Goal: Task Accomplishment & Management: Use online tool/utility

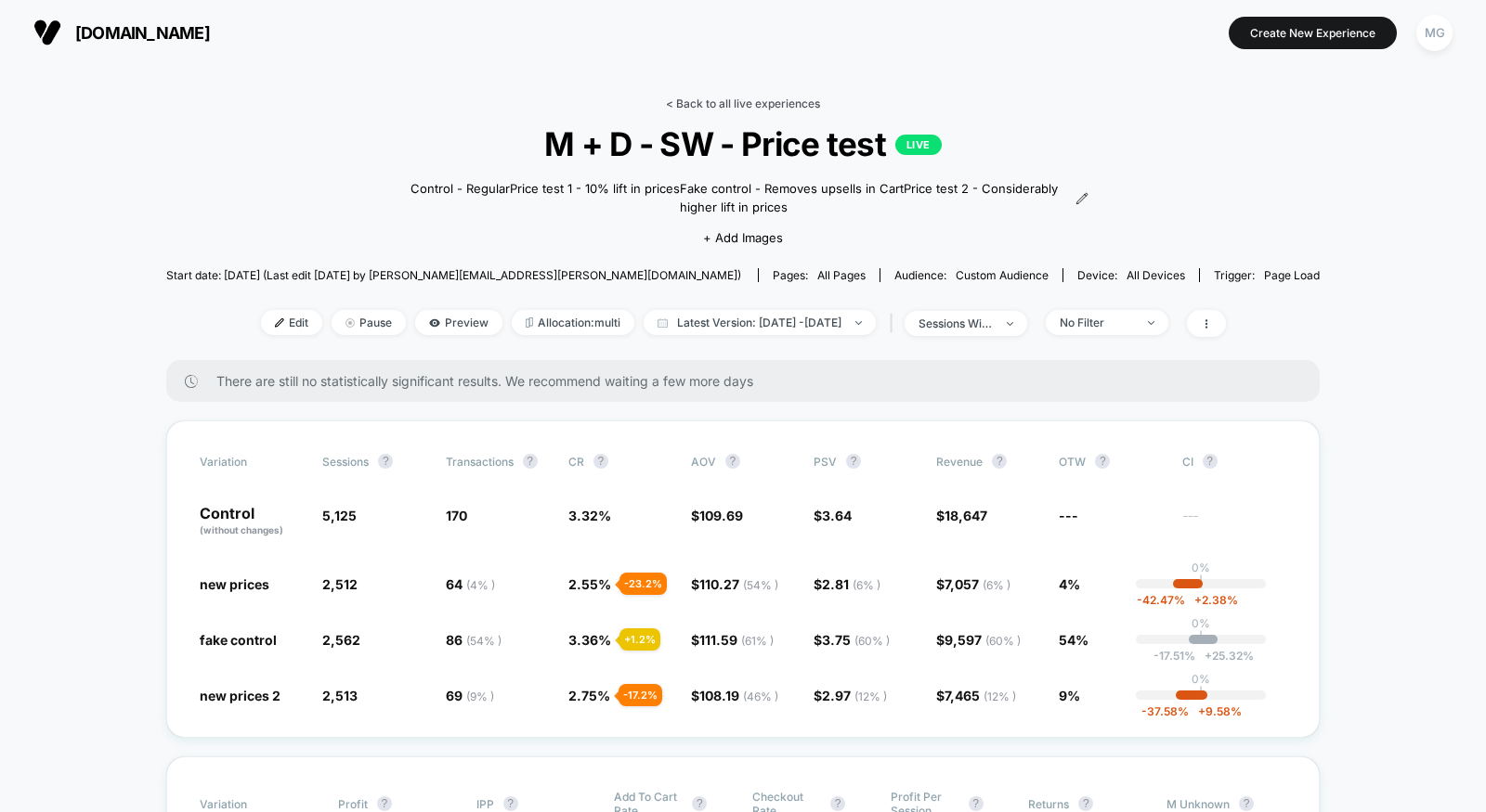
click at [779, 96] on link "< Back to all live experiences" at bounding box center [742, 103] width 154 height 14
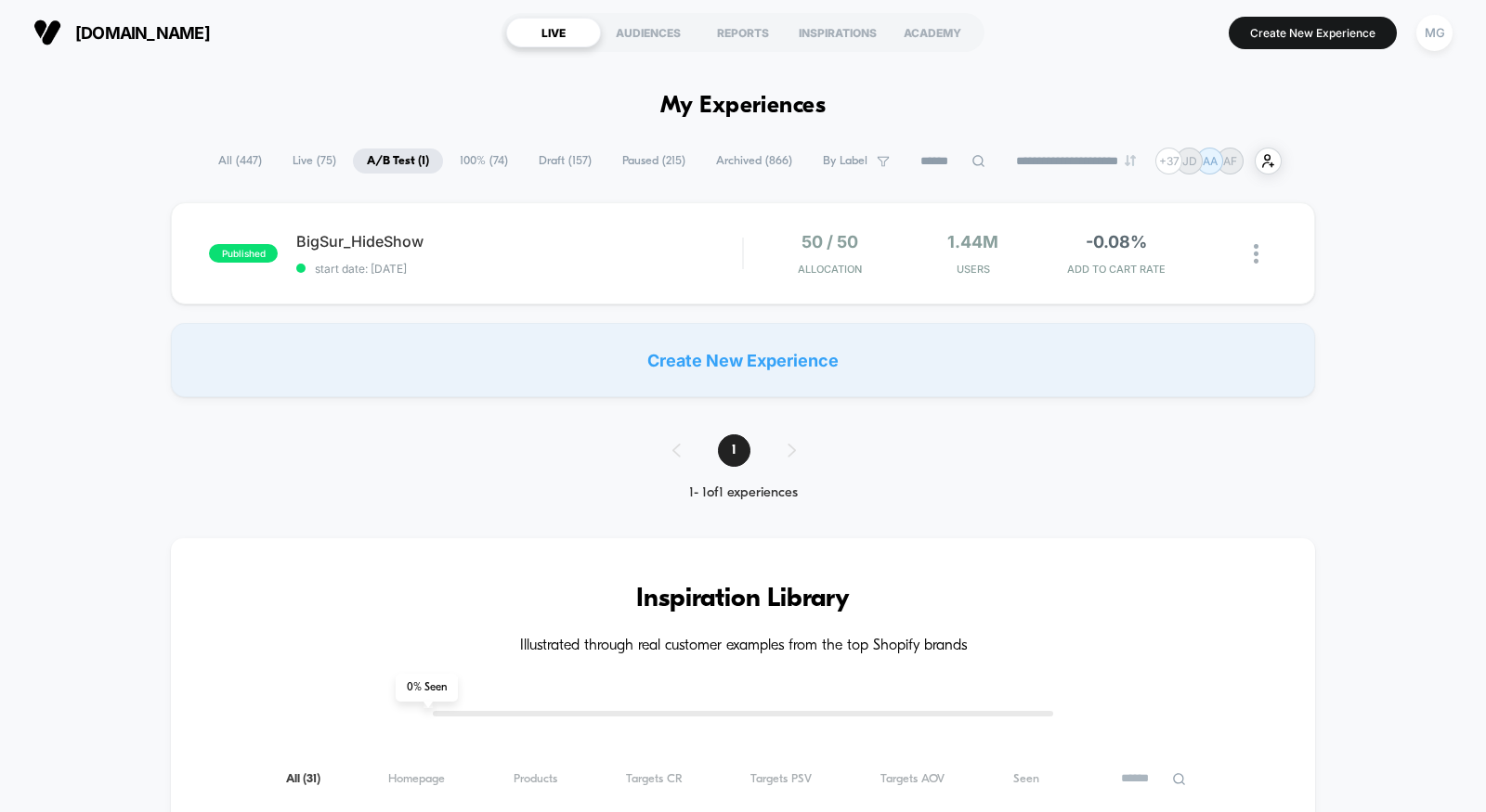
click at [250, 164] on span "All ( 447 )" at bounding box center [240, 161] width 72 height 25
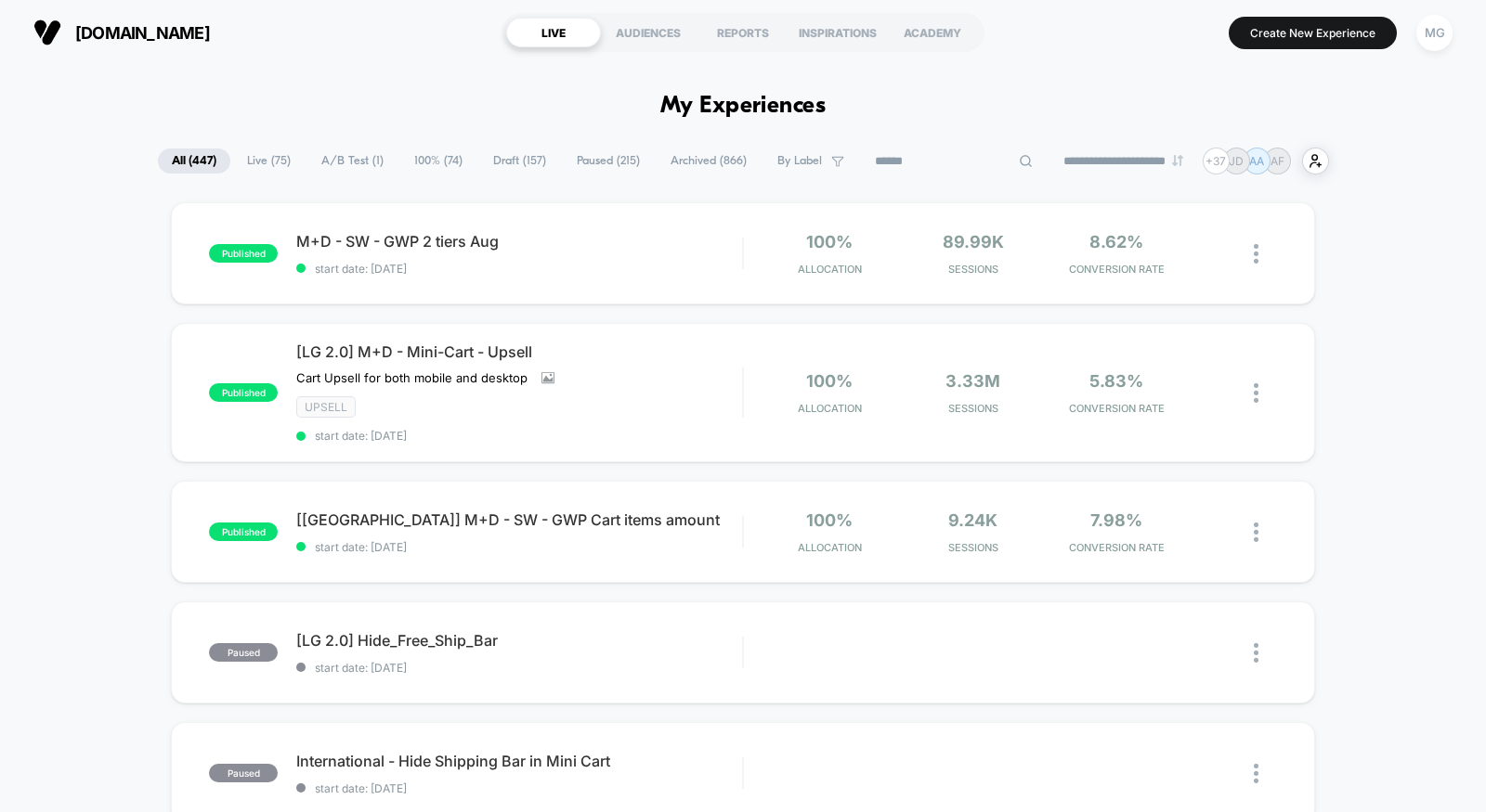
click at [923, 163] on input at bounding box center [953, 162] width 186 height 22
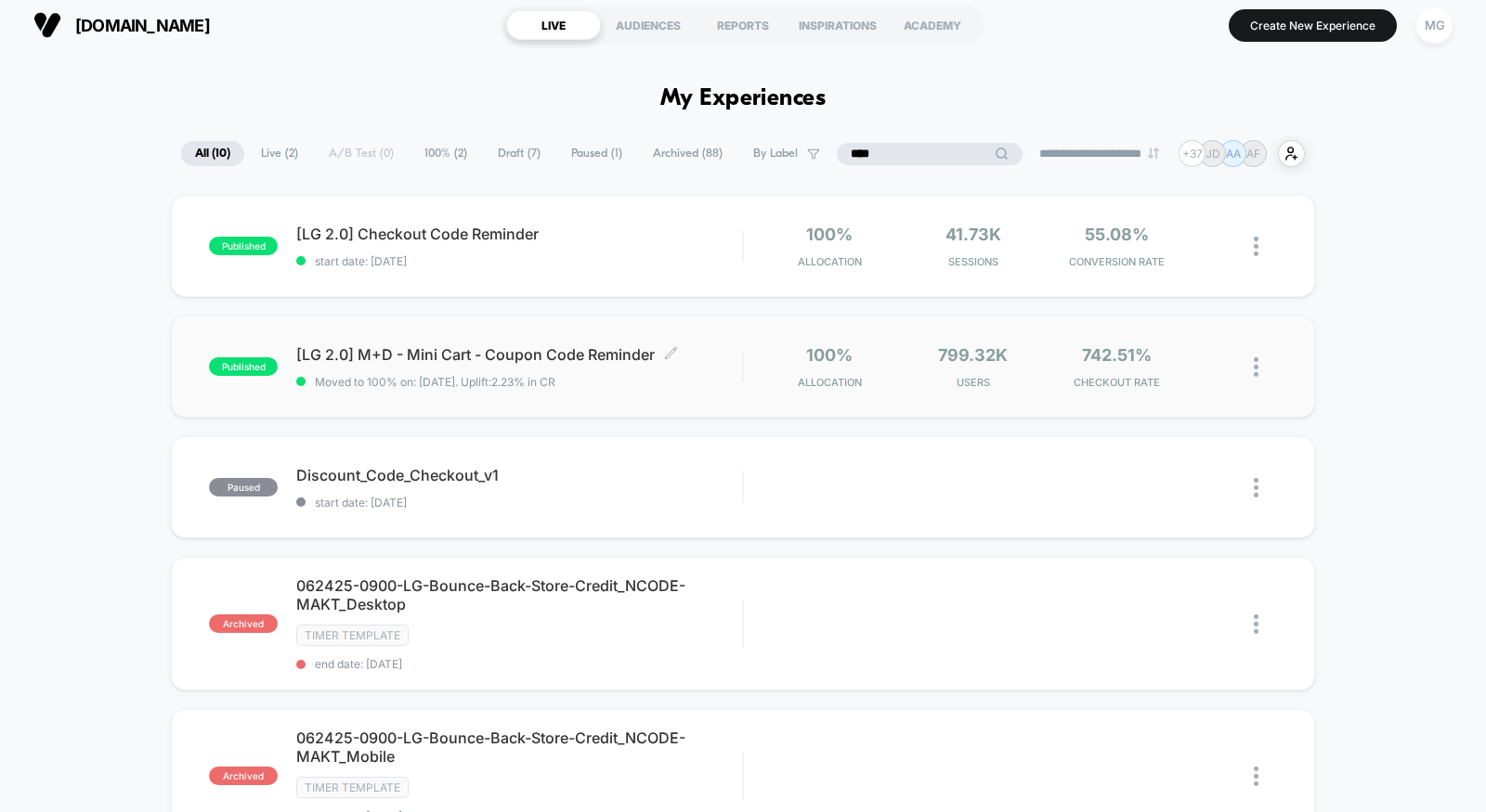
scroll to position [10, 0]
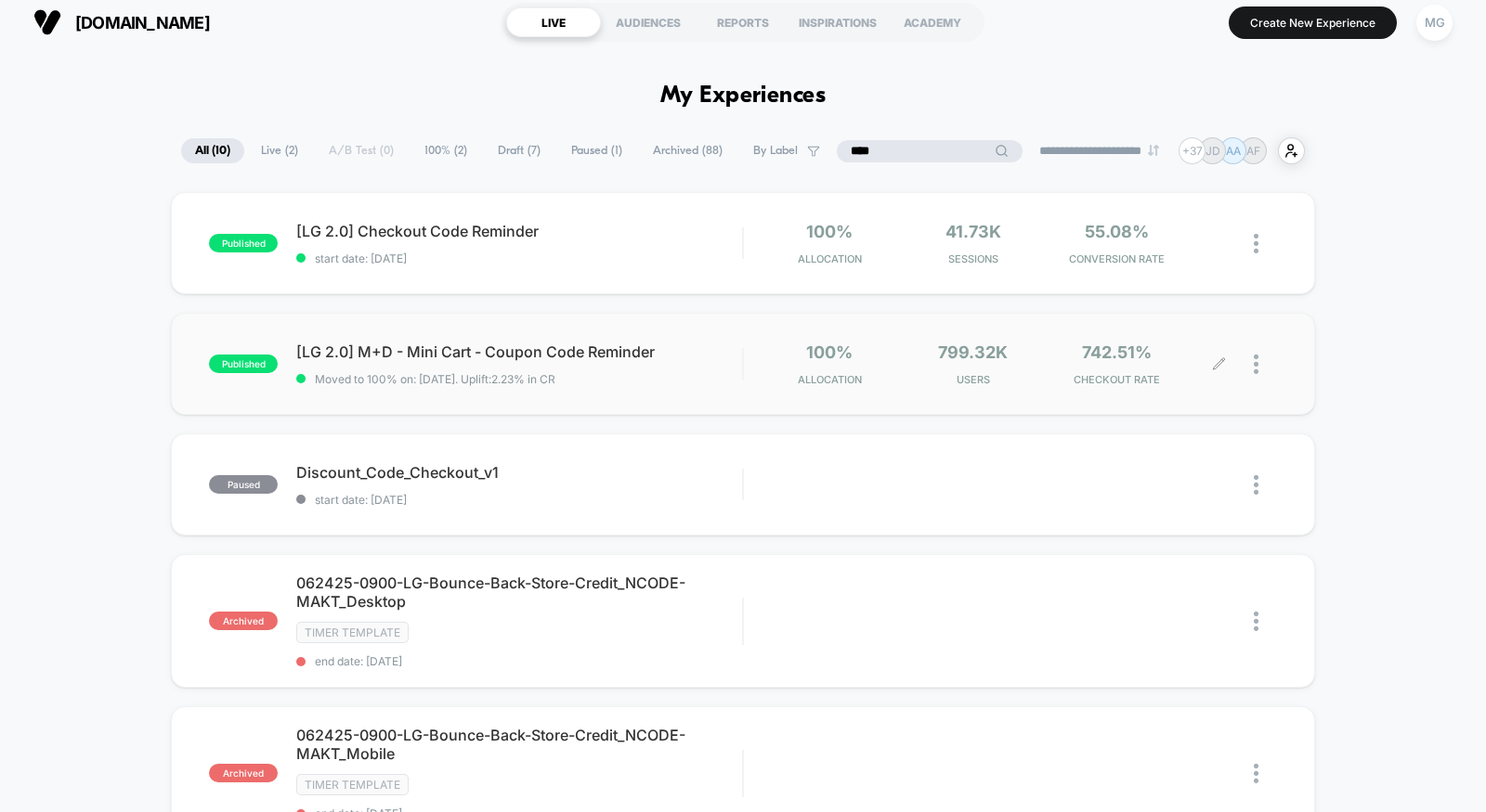
type input "****"
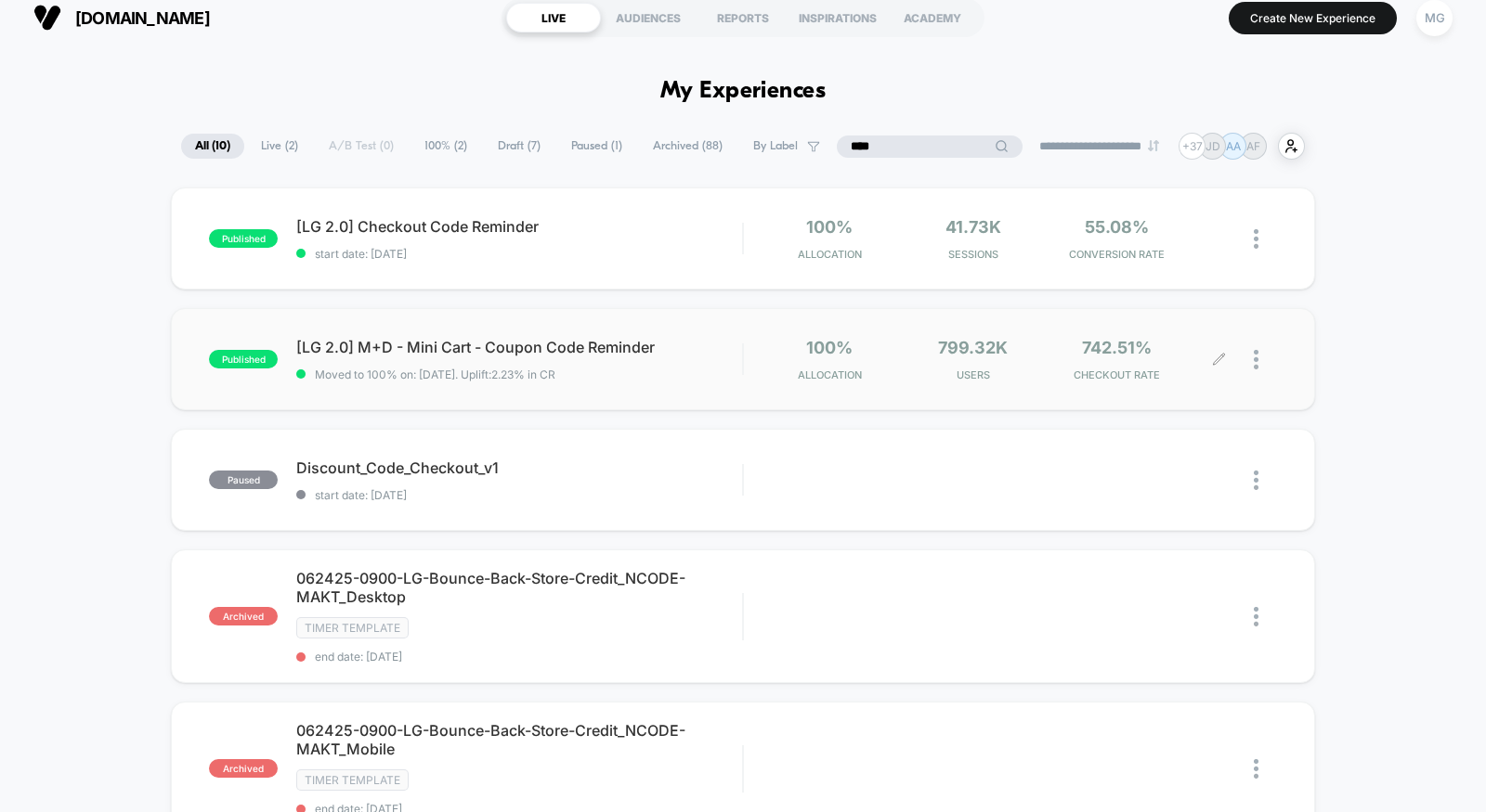
click at [1222, 363] on icon at bounding box center [1219, 360] width 14 height 14
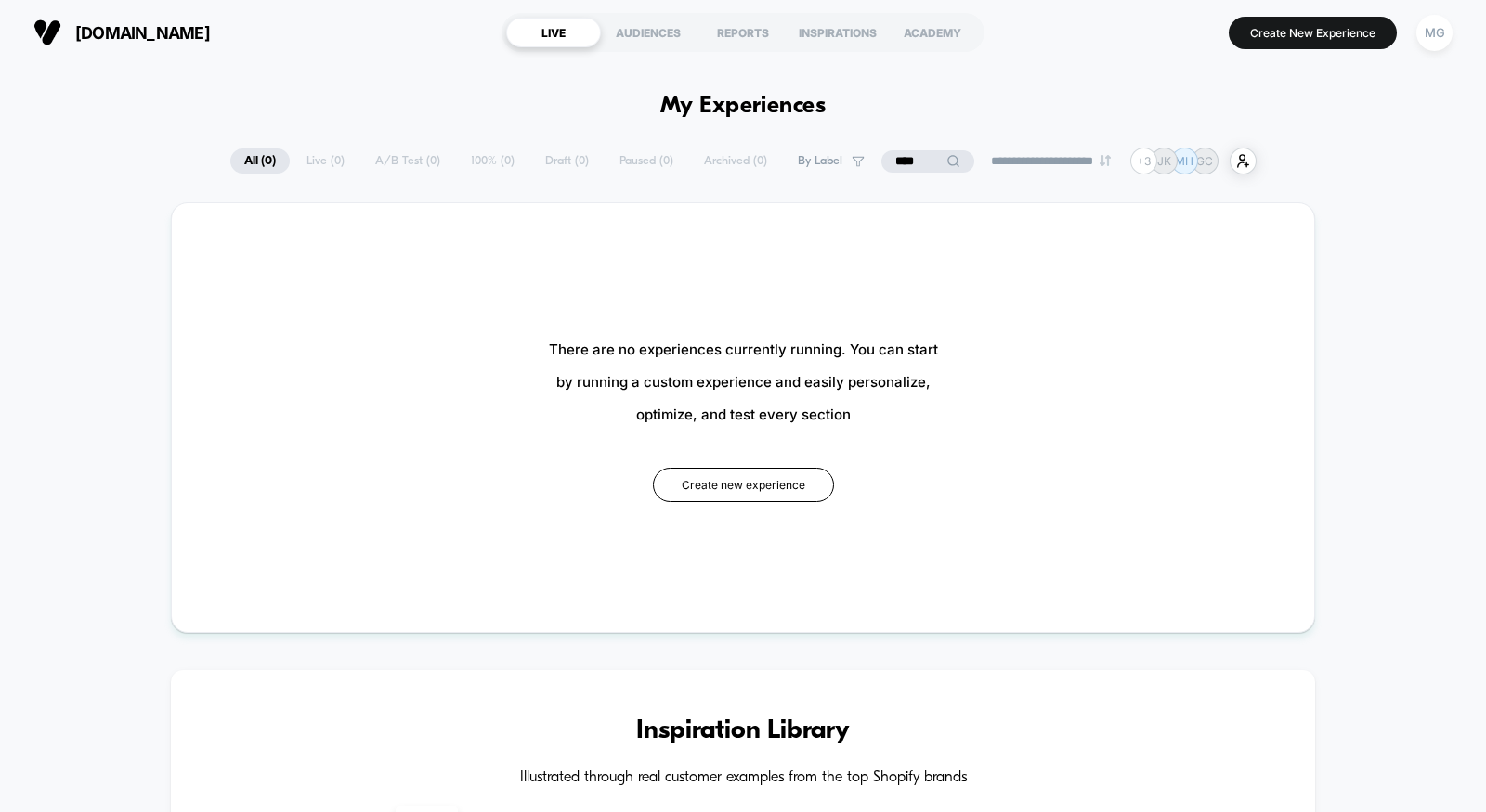
click at [899, 155] on input "****" at bounding box center [927, 162] width 93 height 22
click at [899, 155] on input "****" at bounding box center [927, 162] width 186 height 22
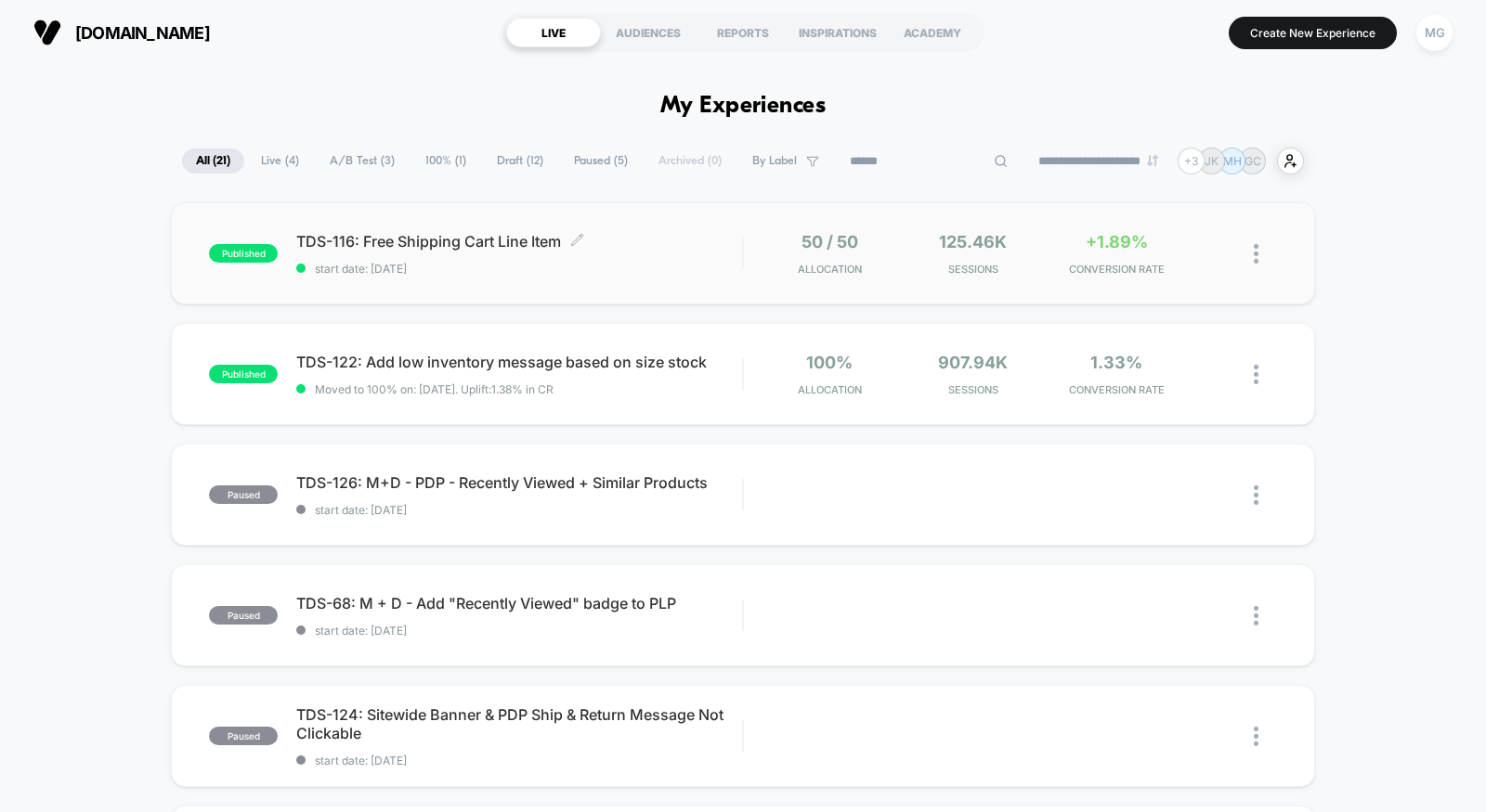
click at [653, 238] on span "TDS-116: Free Shipping Cart Line Item Click to edit experience details" at bounding box center [519, 241] width 446 height 19
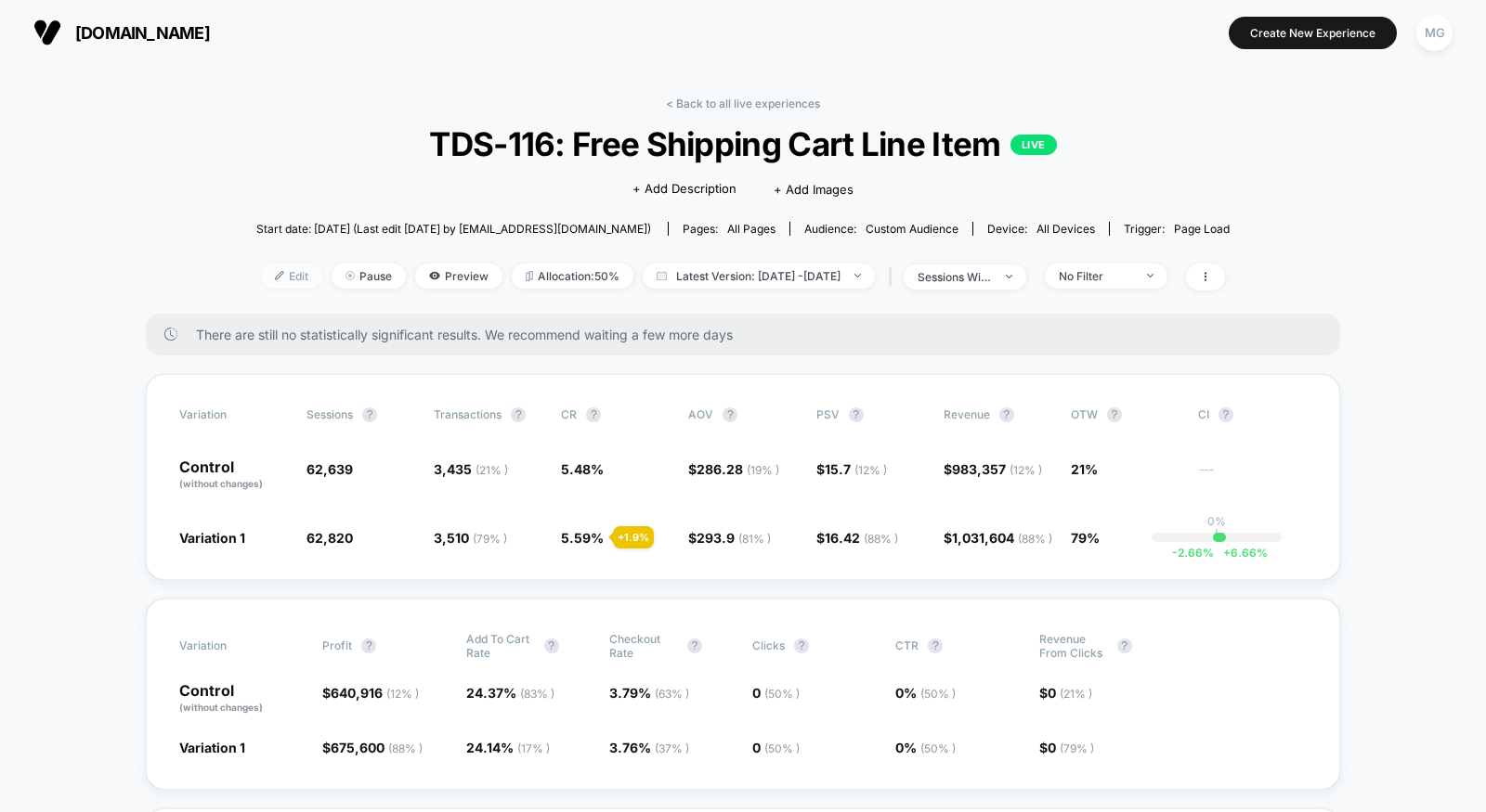
click at [262, 273] on span "Edit" at bounding box center [292, 276] width 62 height 25
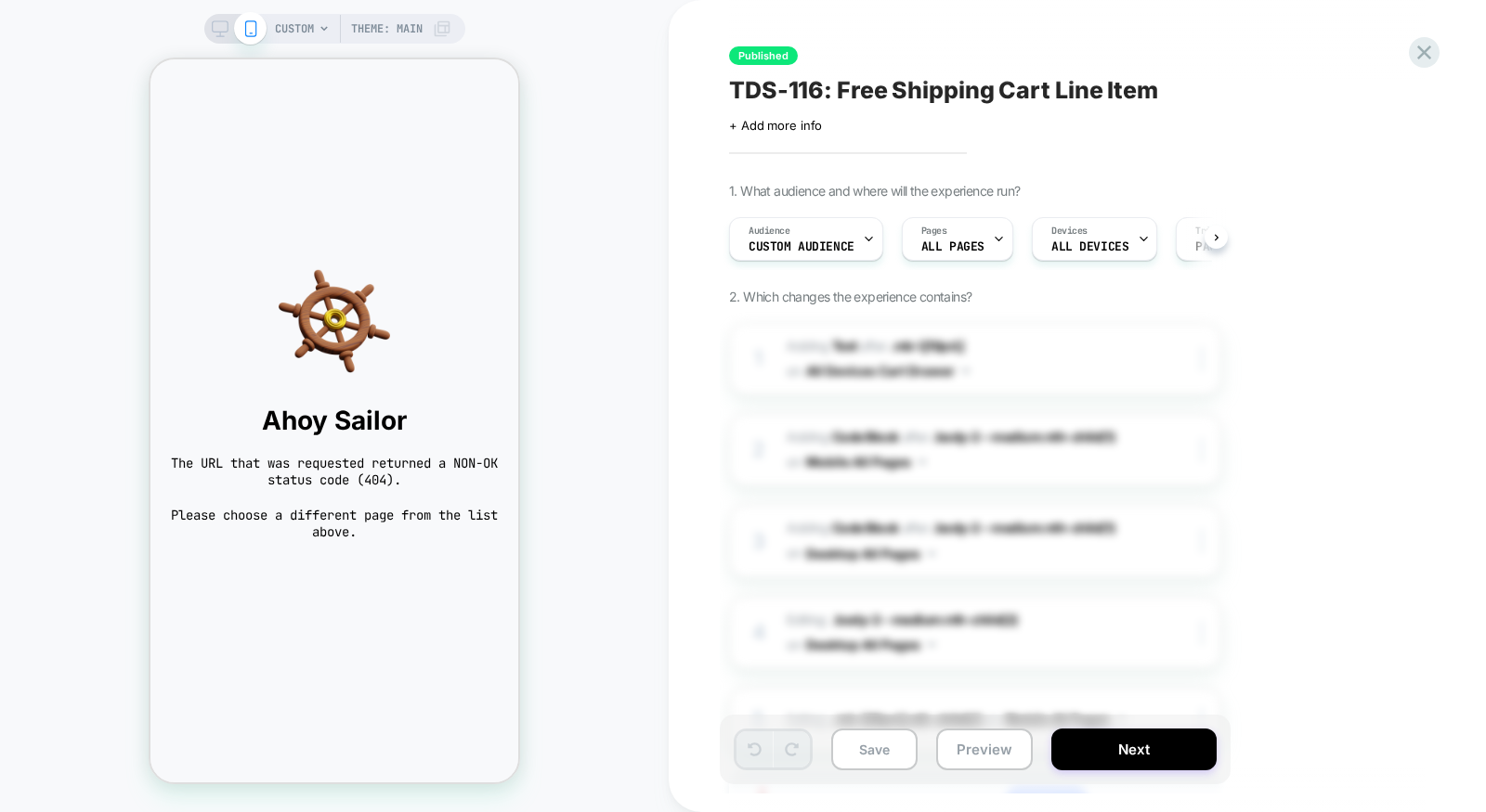
scroll to position [0, 1]
click at [307, 32] on span "CUSTOM" at bounding box center [294, 29] width 39 height 30
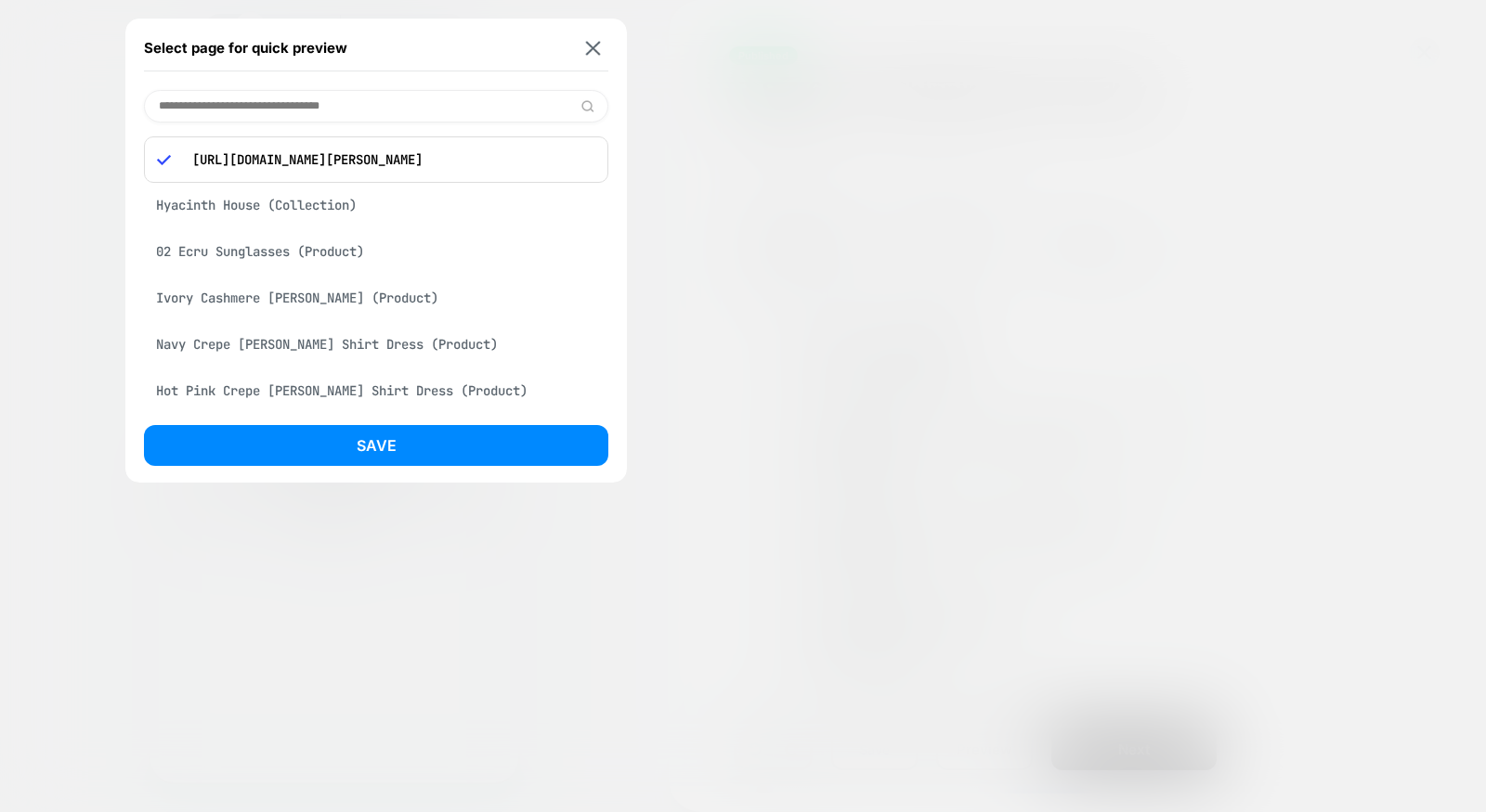
click at [350, 210] on div "Hyacinth House (Collection)" at bounding box center [376, 206] width 464 height 36
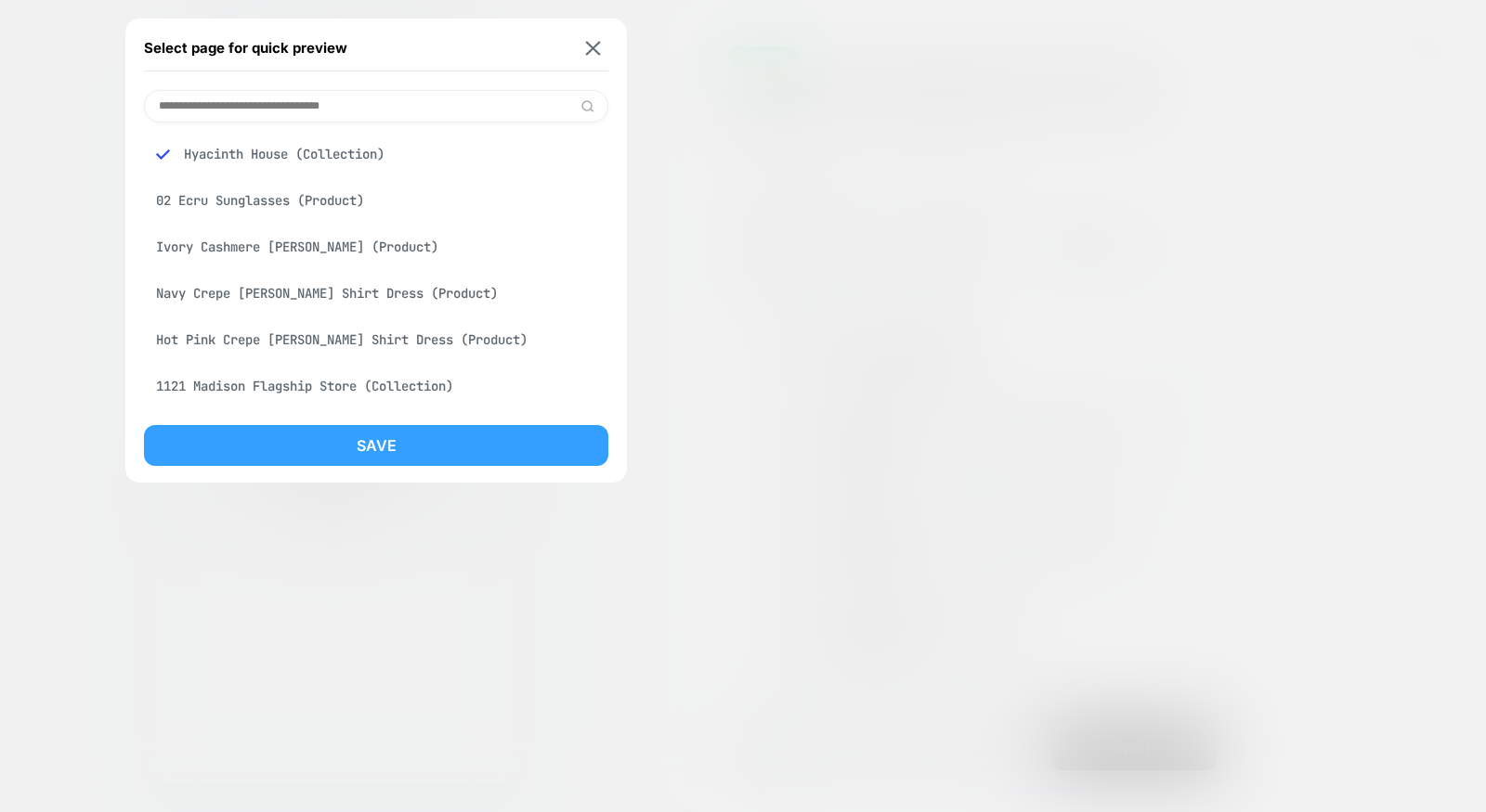
click at [378, 452] on button "Save" at bounding box center [376, 446] width 464 height 41
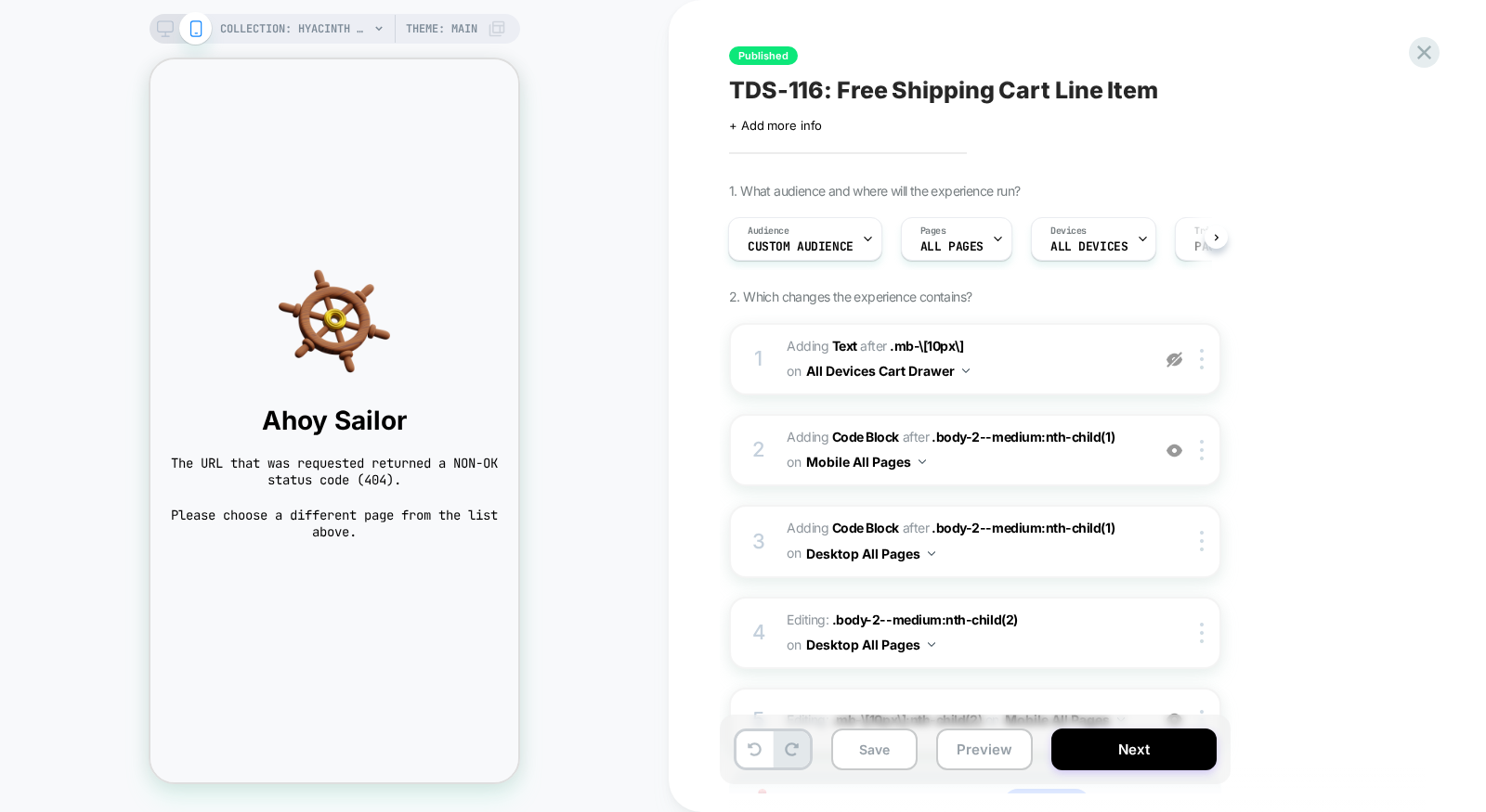
scroll to position [0, 2]
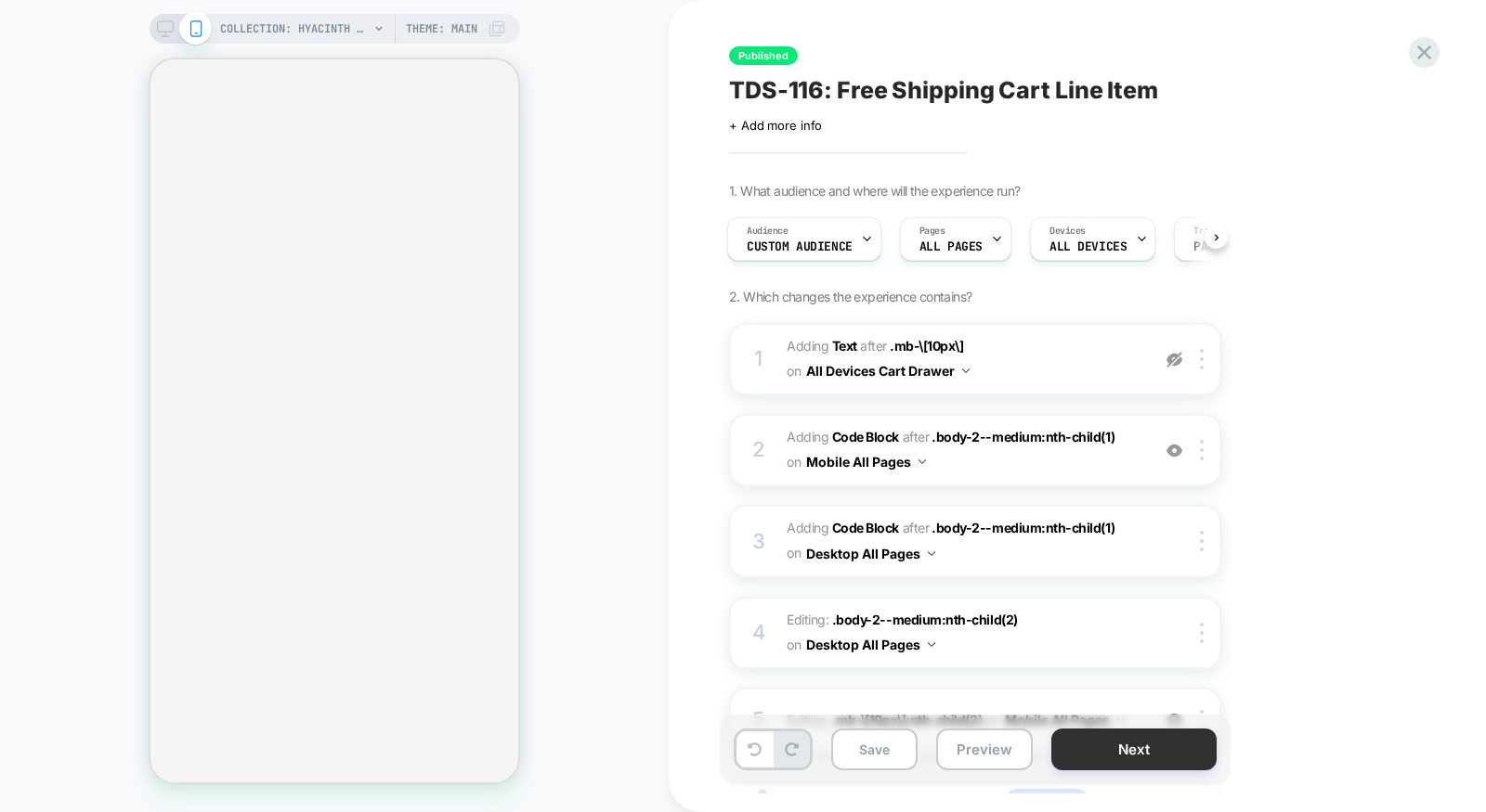
click at [1093, 741] on button "Next" at bounding box center [1134, 749] width 165 height 42
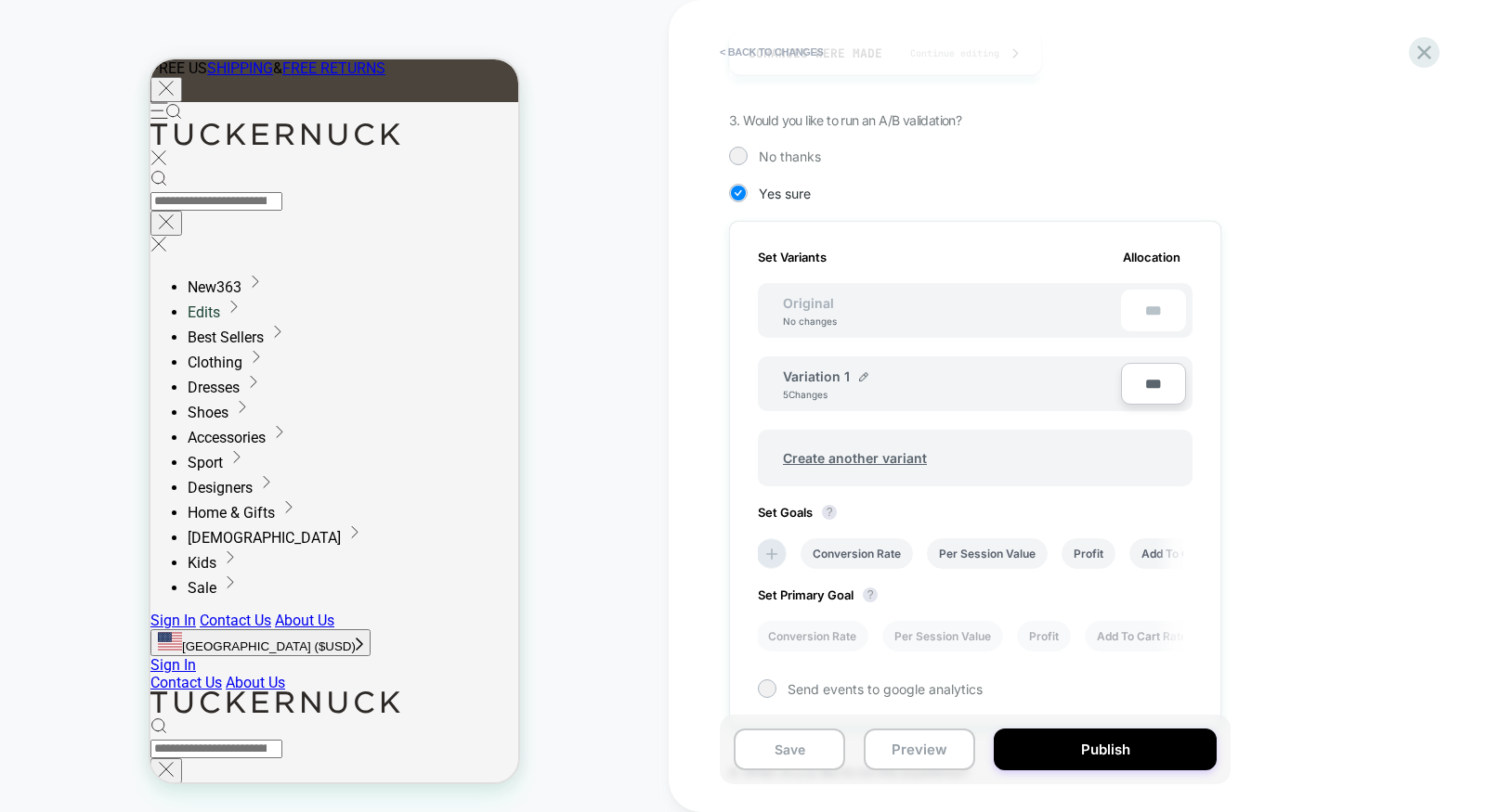
scroll to position [412, 0]
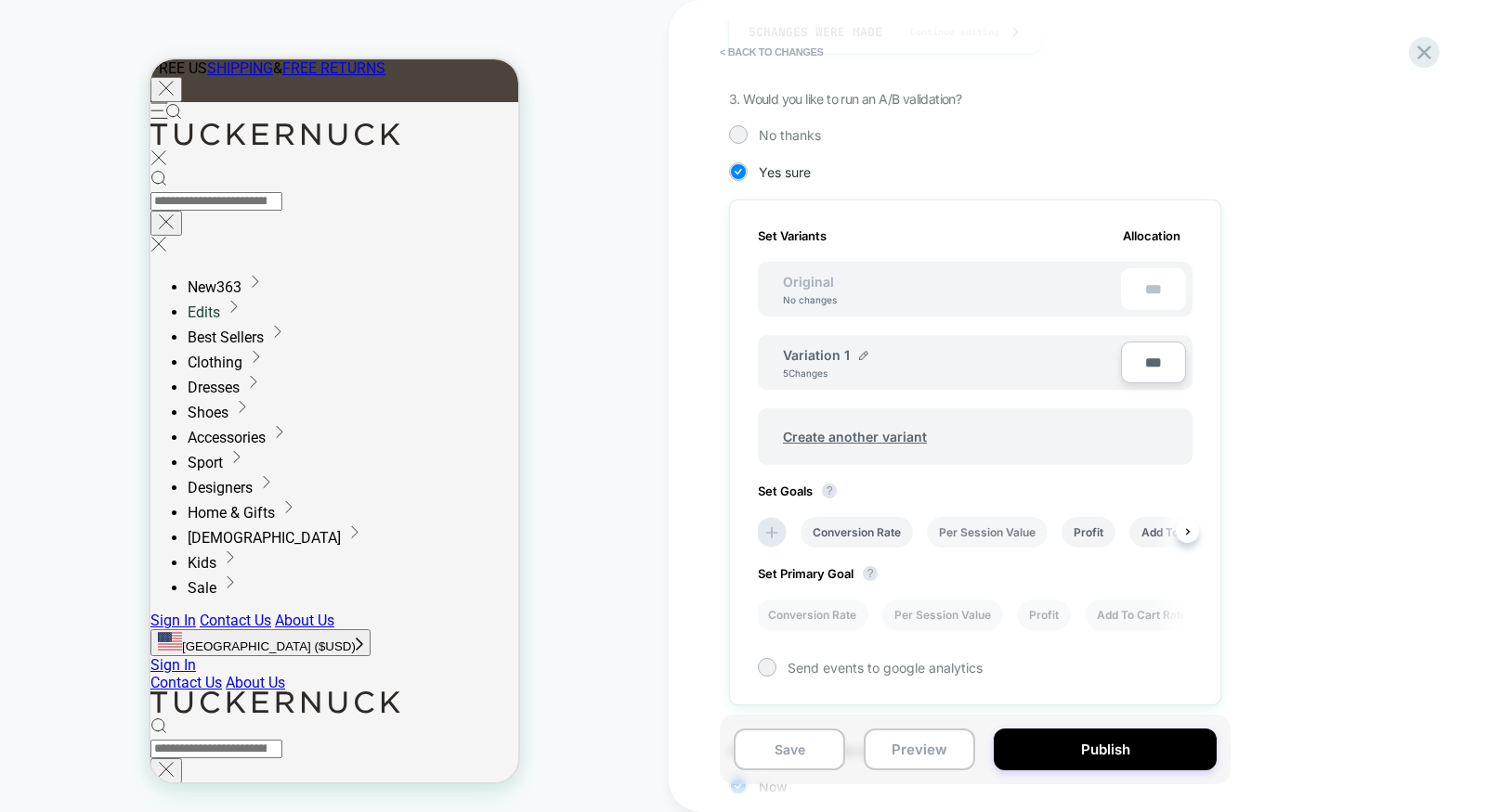
click at [944, 528] on li "Per Session Value" at bounding box center [987, 532] width 121 height 31
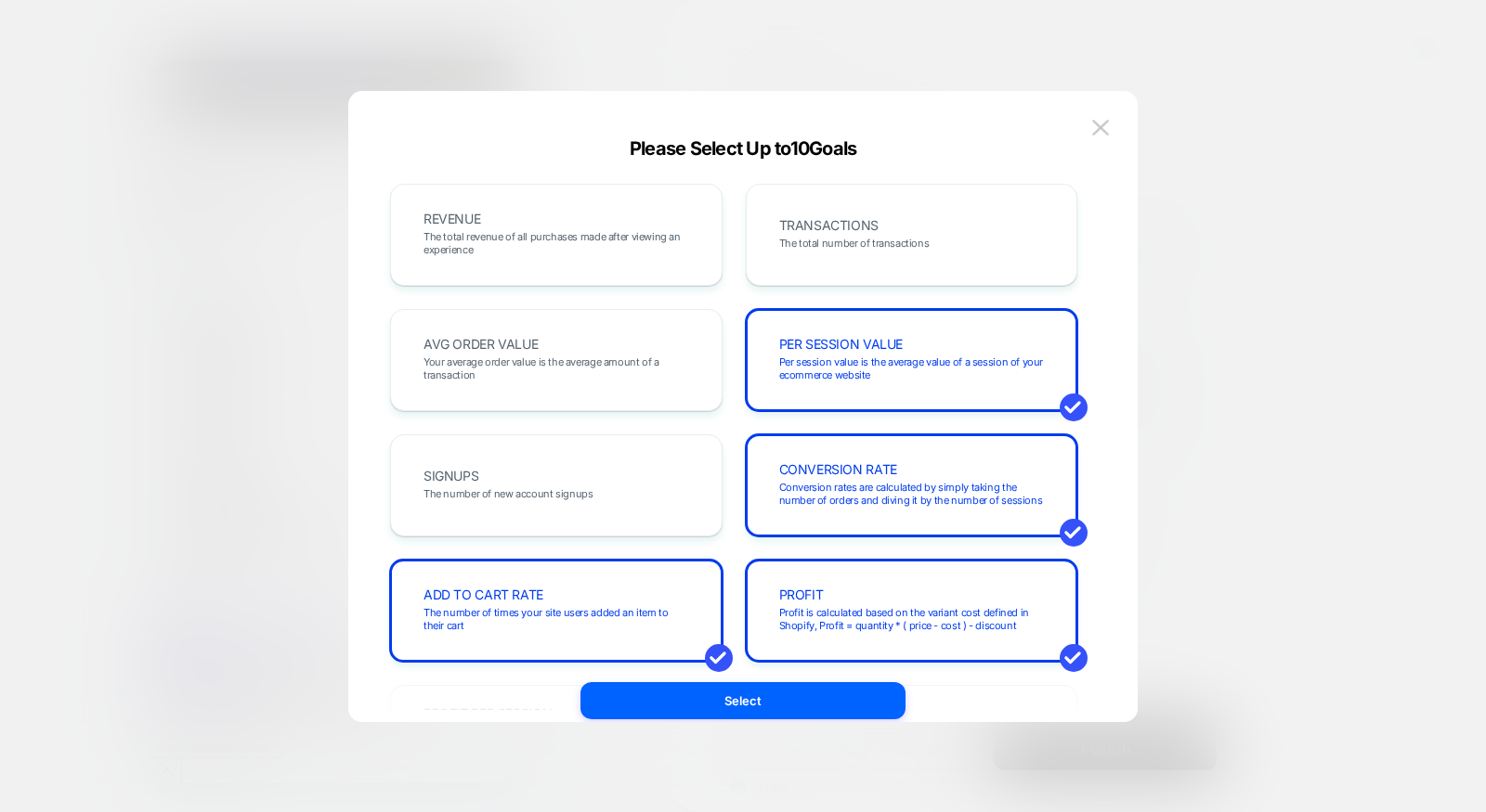
click at [1249, 327] on div at bounding box center [743, 406] width 1486 height 812
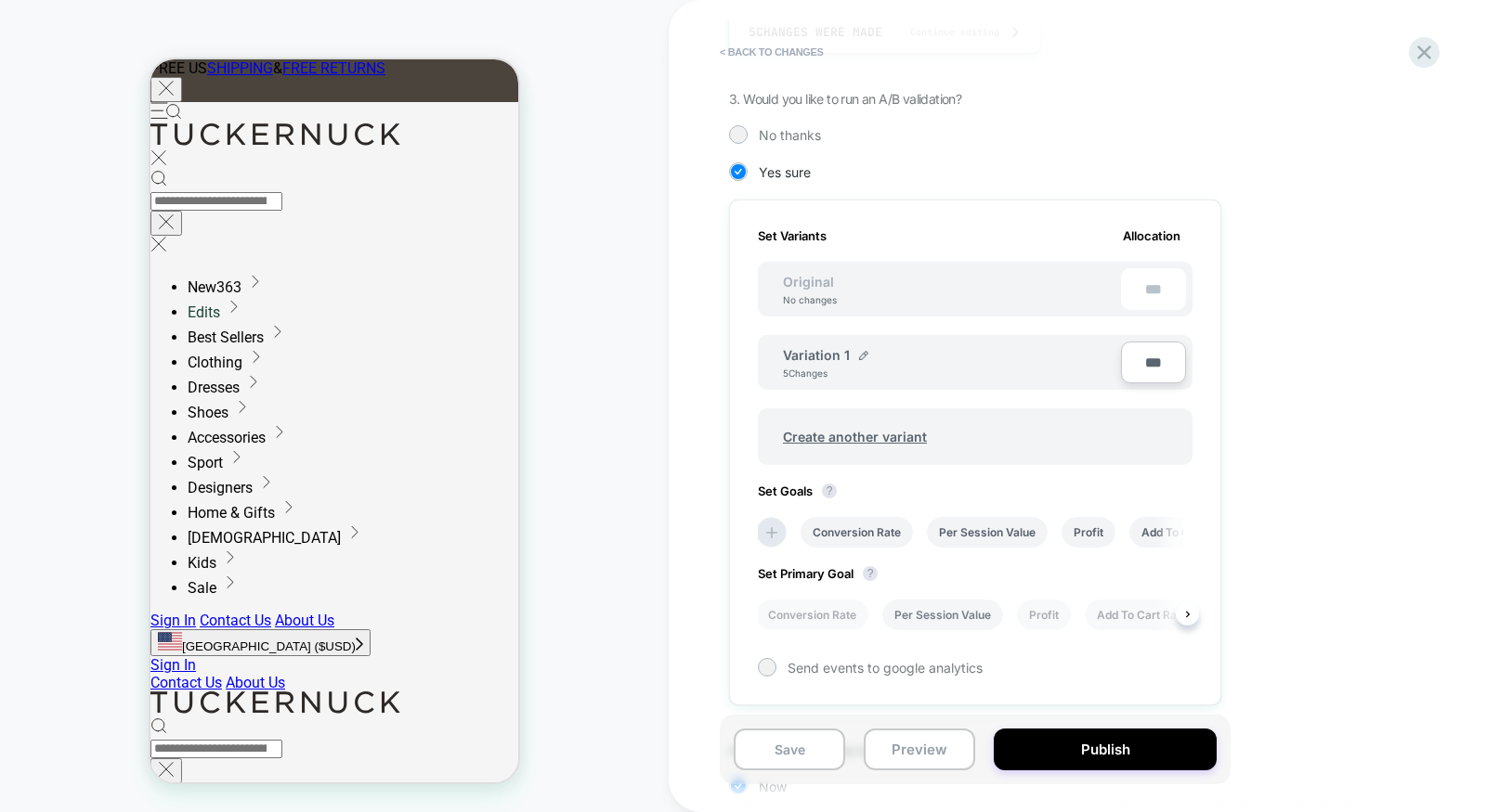
scroll to position [0, 0]
click at [914, 615] on li "Per Session Value" at bounding box center [942, 615] width 121 height 31
click at [800, 749] on button "Save" at bounding box center [789, 749] width 111 height 42
click at [1411, 51] on icon at bounding box center [1423, 52] width 25 height 25
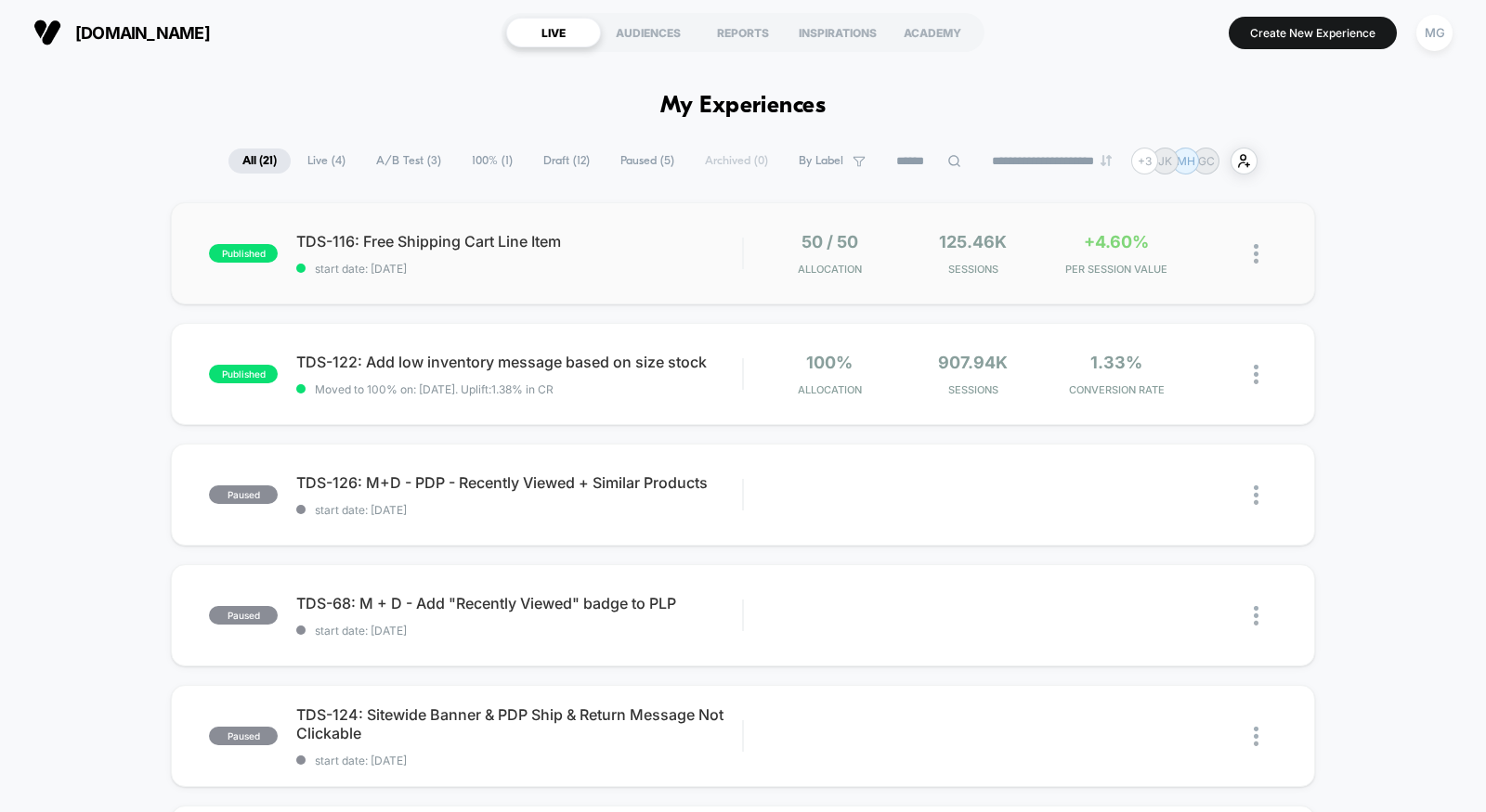
click at [724, 276] on div "published TDS-116: Free Shipping Cart Line Item start date: 8/27/2025 50 / 50 A…" at bounding box center [743, 253] width 1144 height 102
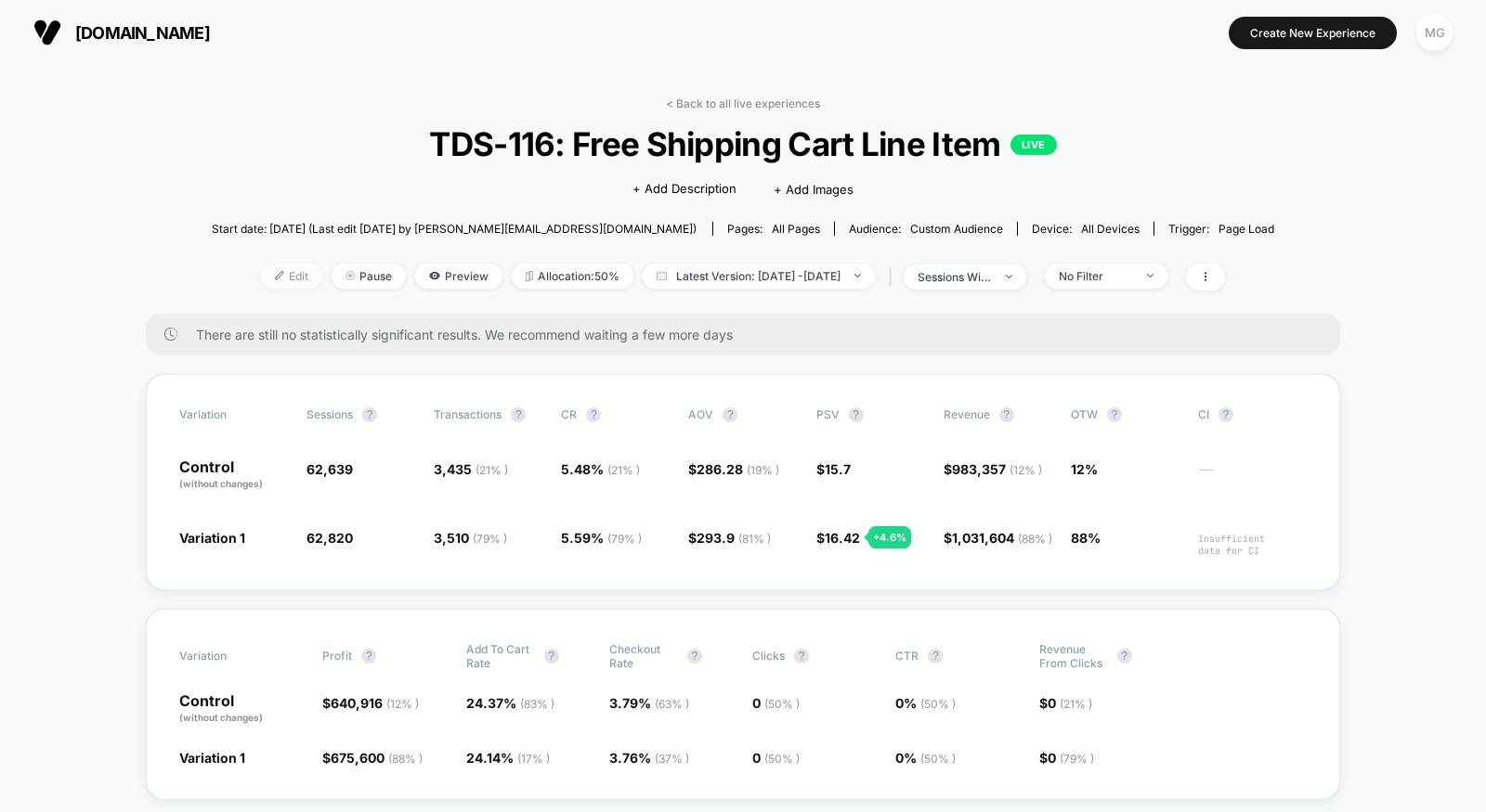
click at [262, 272] on span "Edit" at bounding box center [292, 276] width 62 height 25
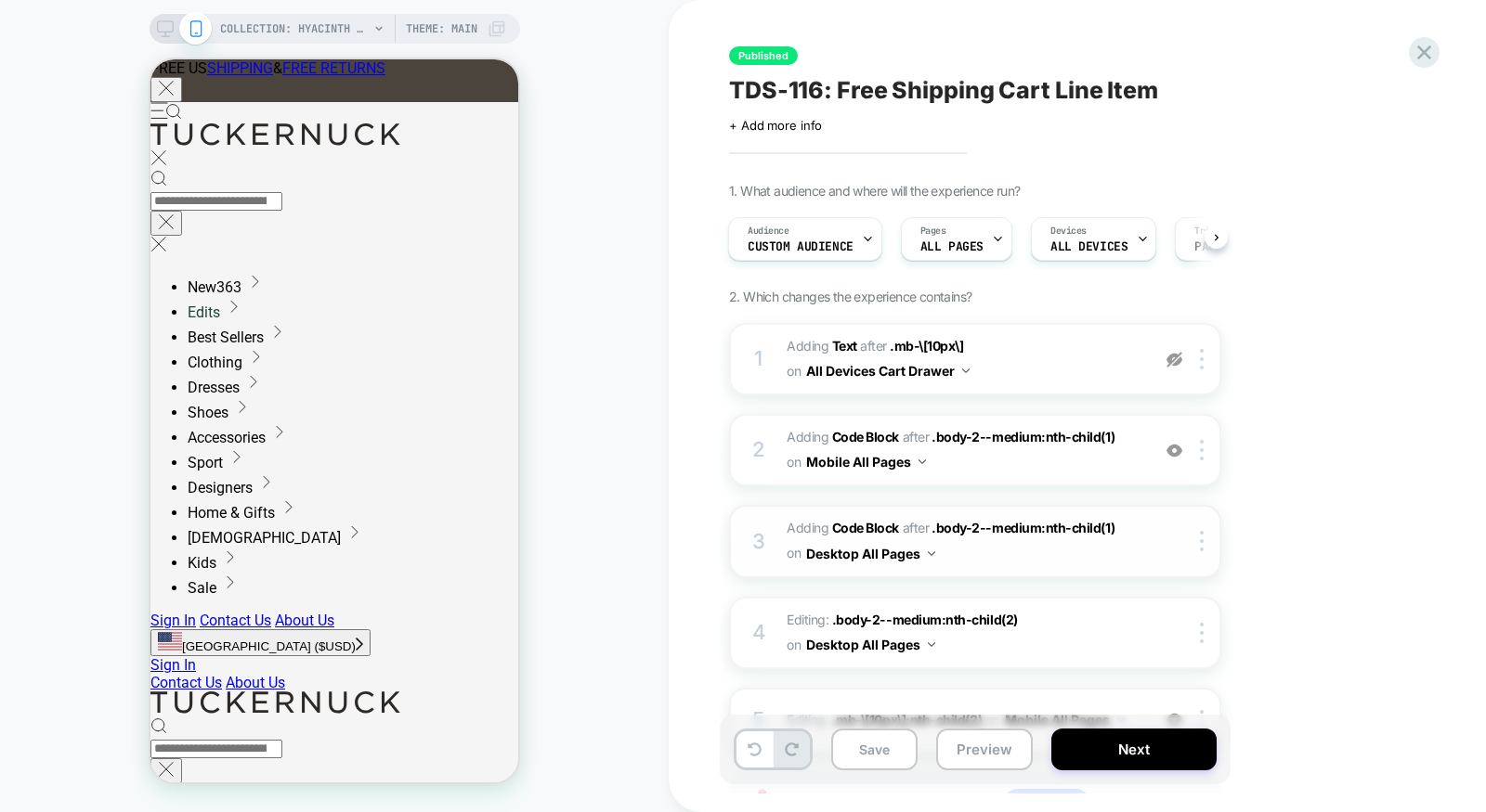
scroll to position [158, 0]
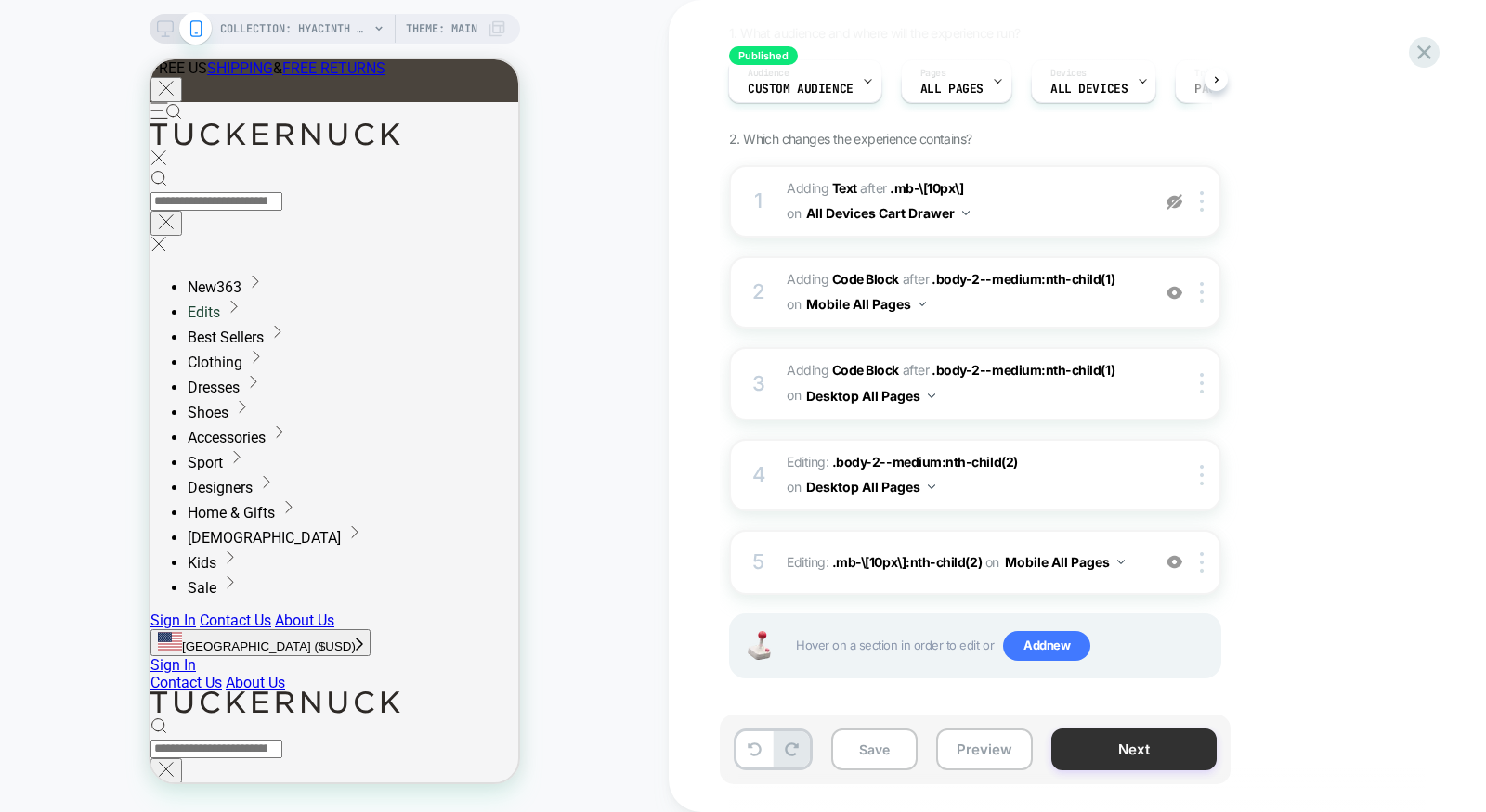
click at [1129, 745] on button "Next" at bounding box center [1134, 749] width 165 height 42
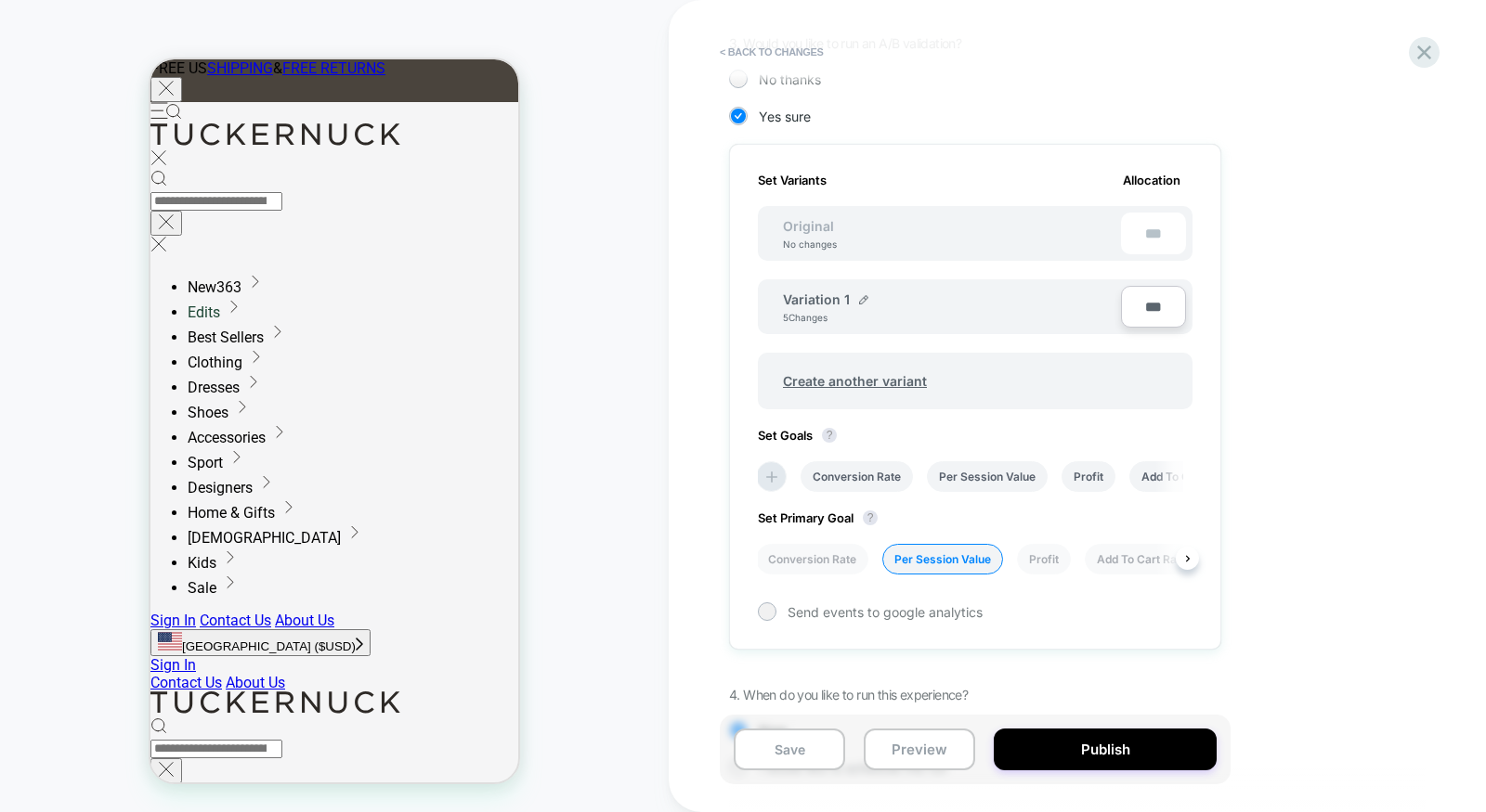
scroll to position [548, 0]
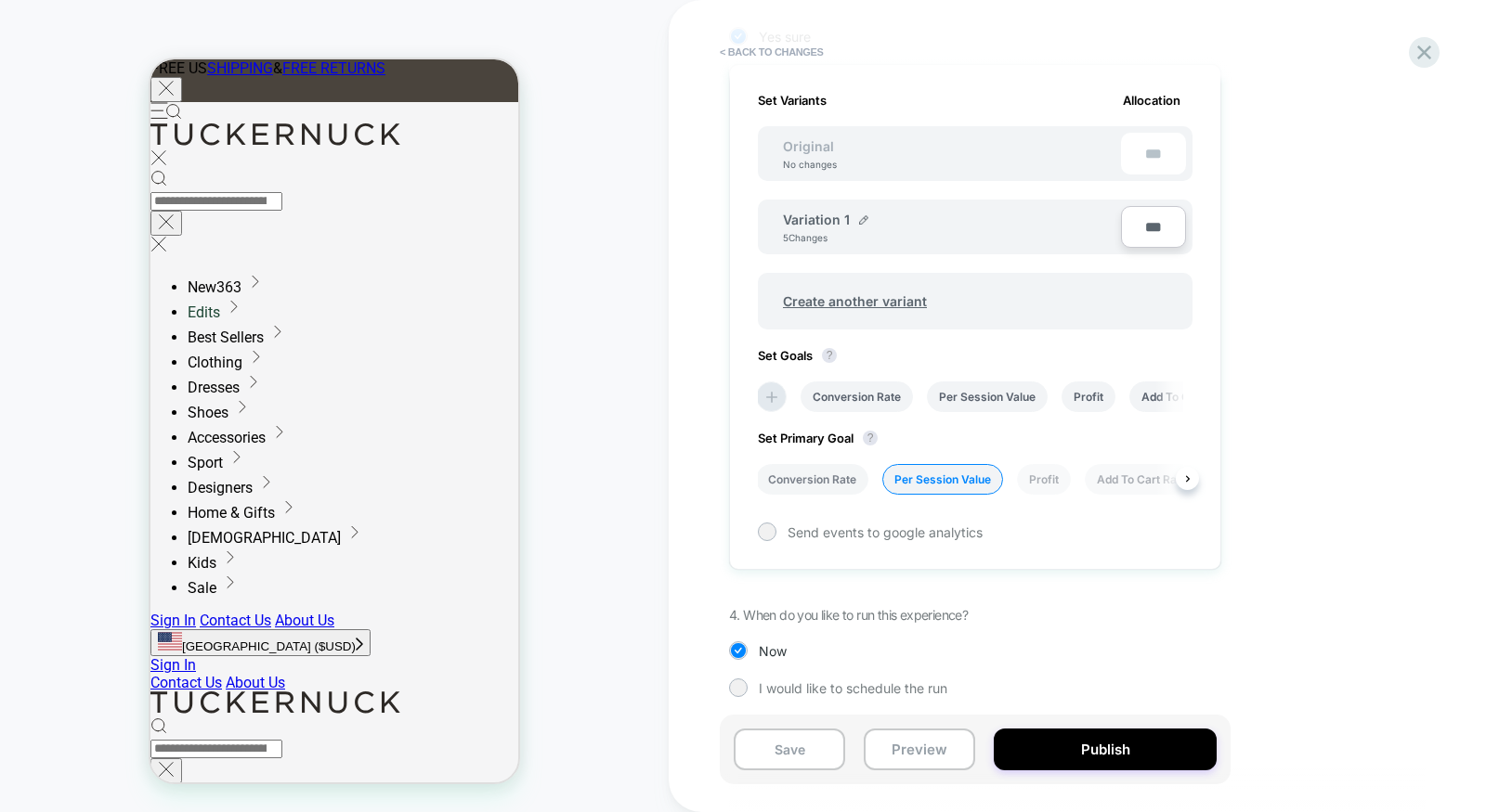
click at [843, 475] on li "Conversion Rate" at bounding box center [812, 479] width 112 height 31
click at [798, 741] on button "Save" at bounding box center [789, 749] width 111 height 42
click at [1417, 43] on icon at bounding box center [1423, 52] width 25 height 25
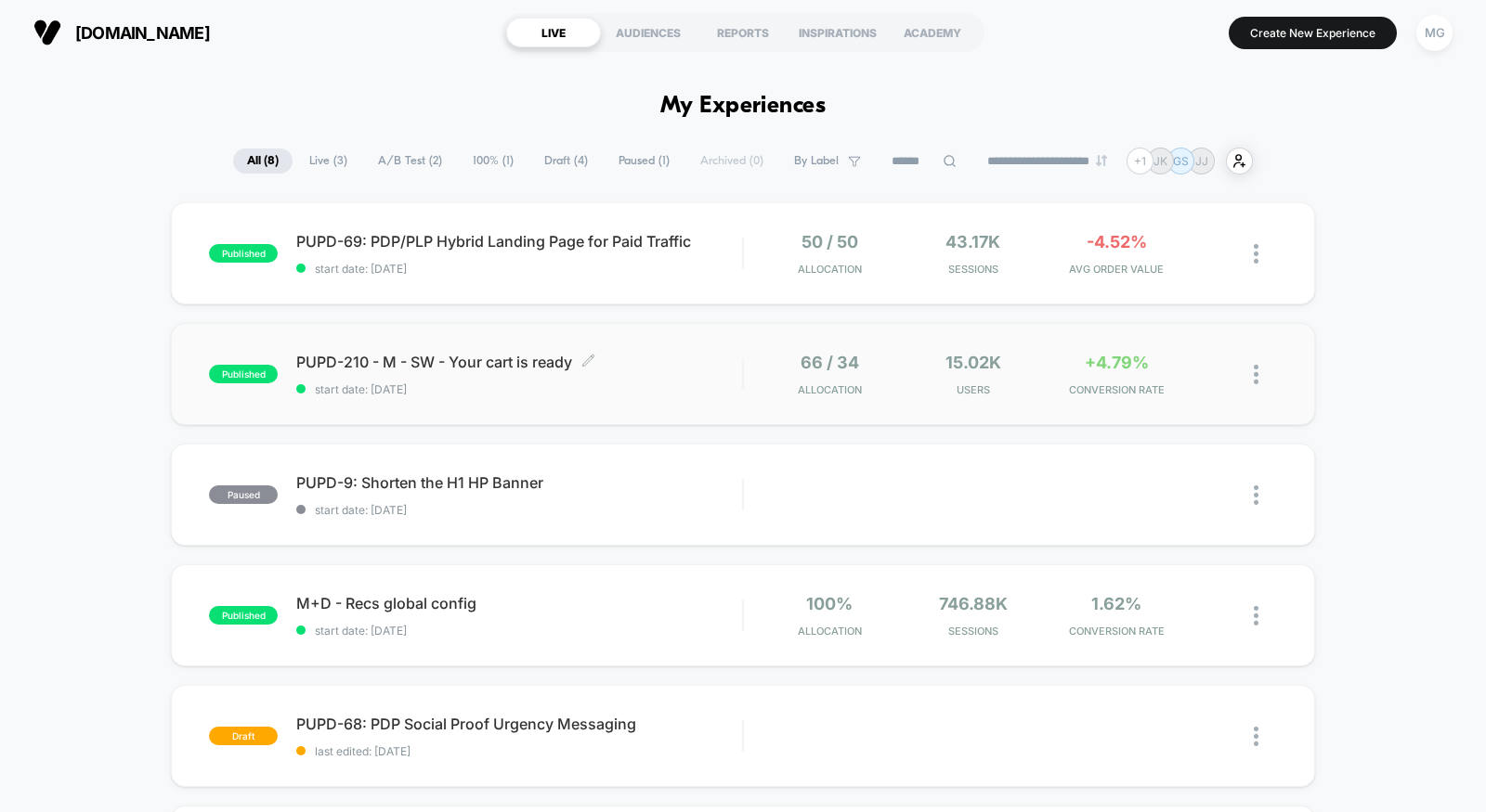
click at [683, 365] on span "PUPD-210 - M - SW - Your cart is ready Click to edit experience details" at bounding box center [519, 363] width 446 height 19
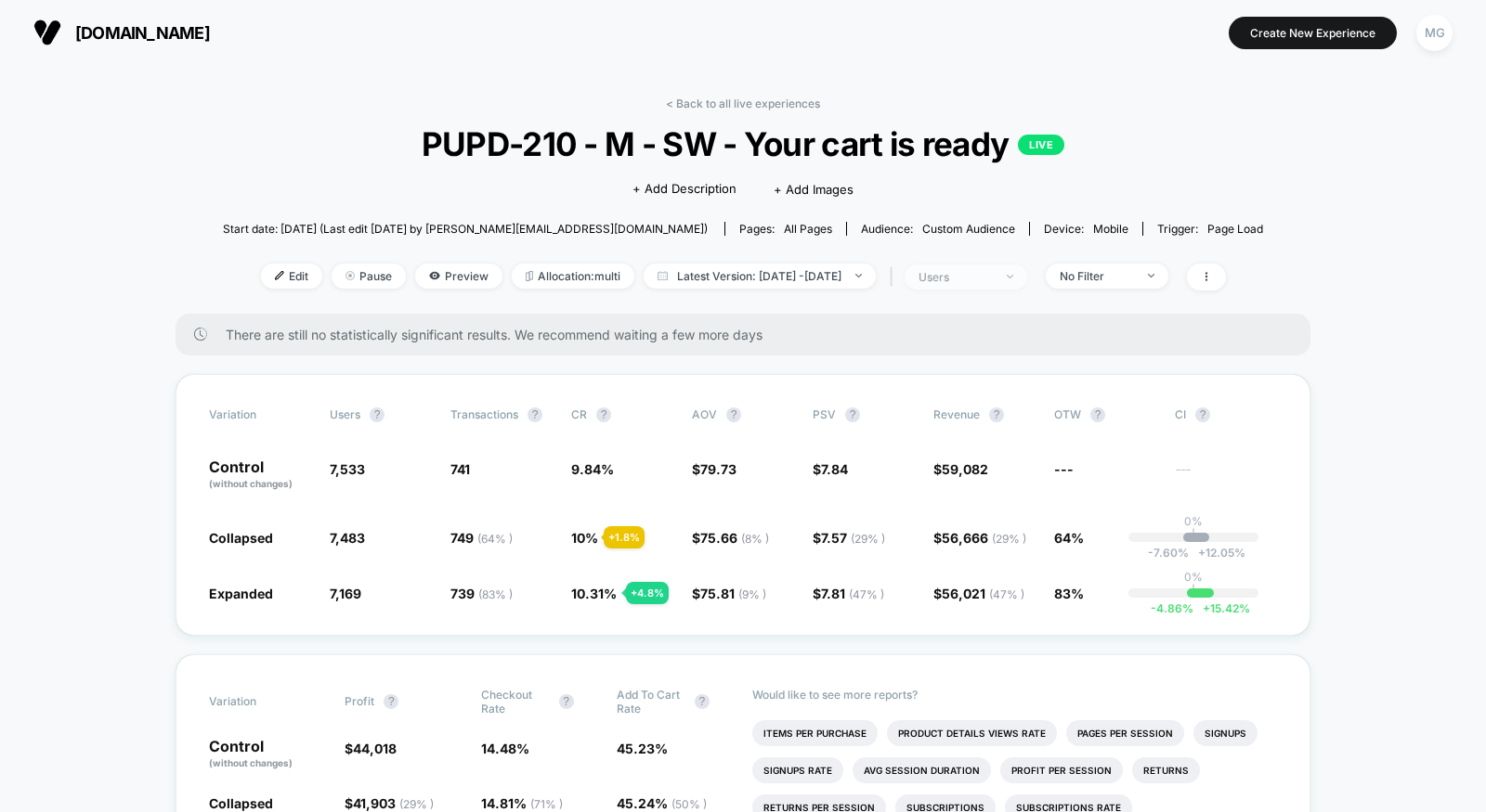
click at [979, 286] on span "users" at bounding box center [965, 277] width 122 height 25
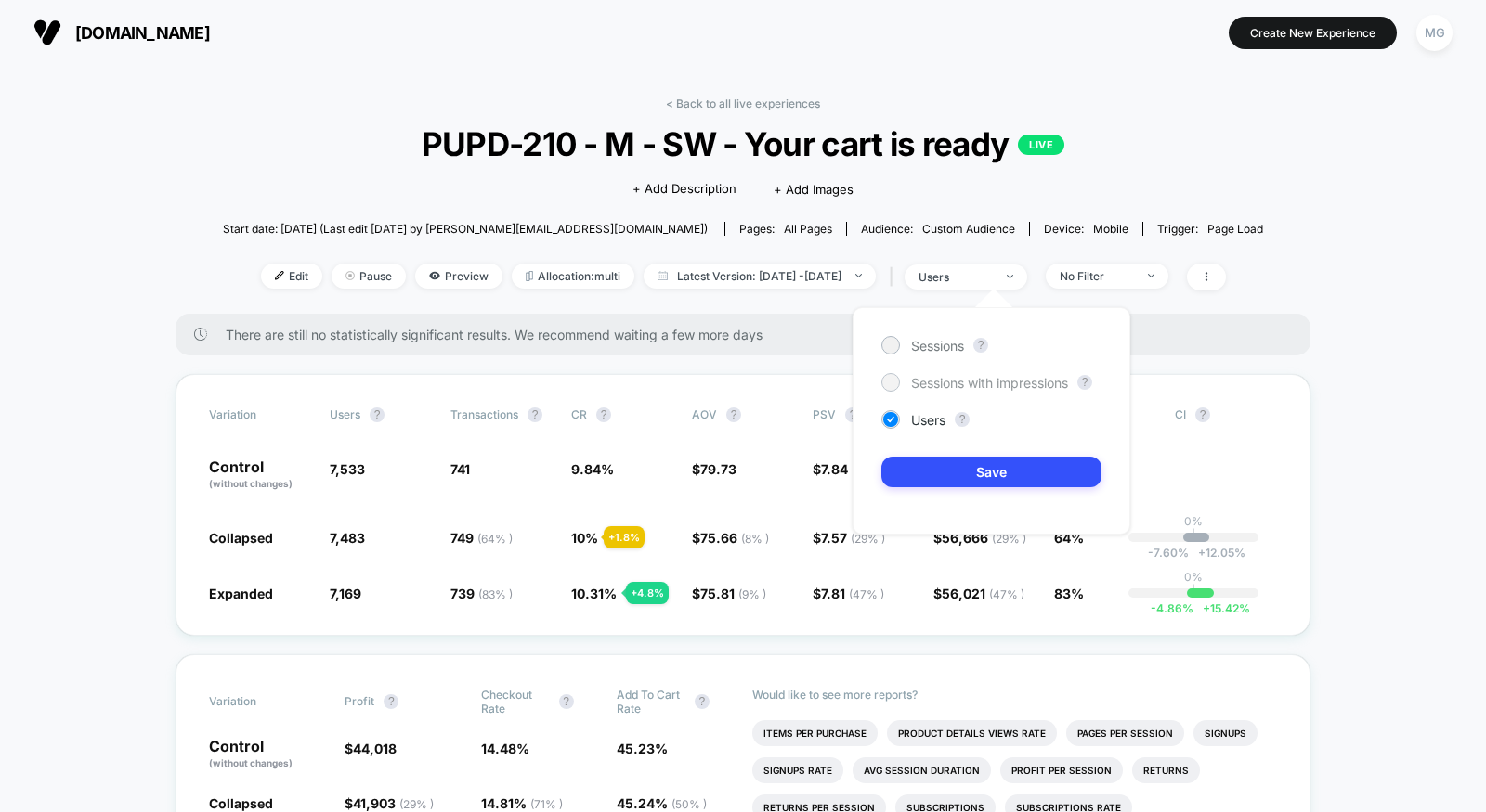
click at [973, 386] on span "Sessions with impressions" at bounding box center [990, 382] width 157 height 16
click at [975, 485] on button "Save" at bounding box center [991, 472] width 220 height 31
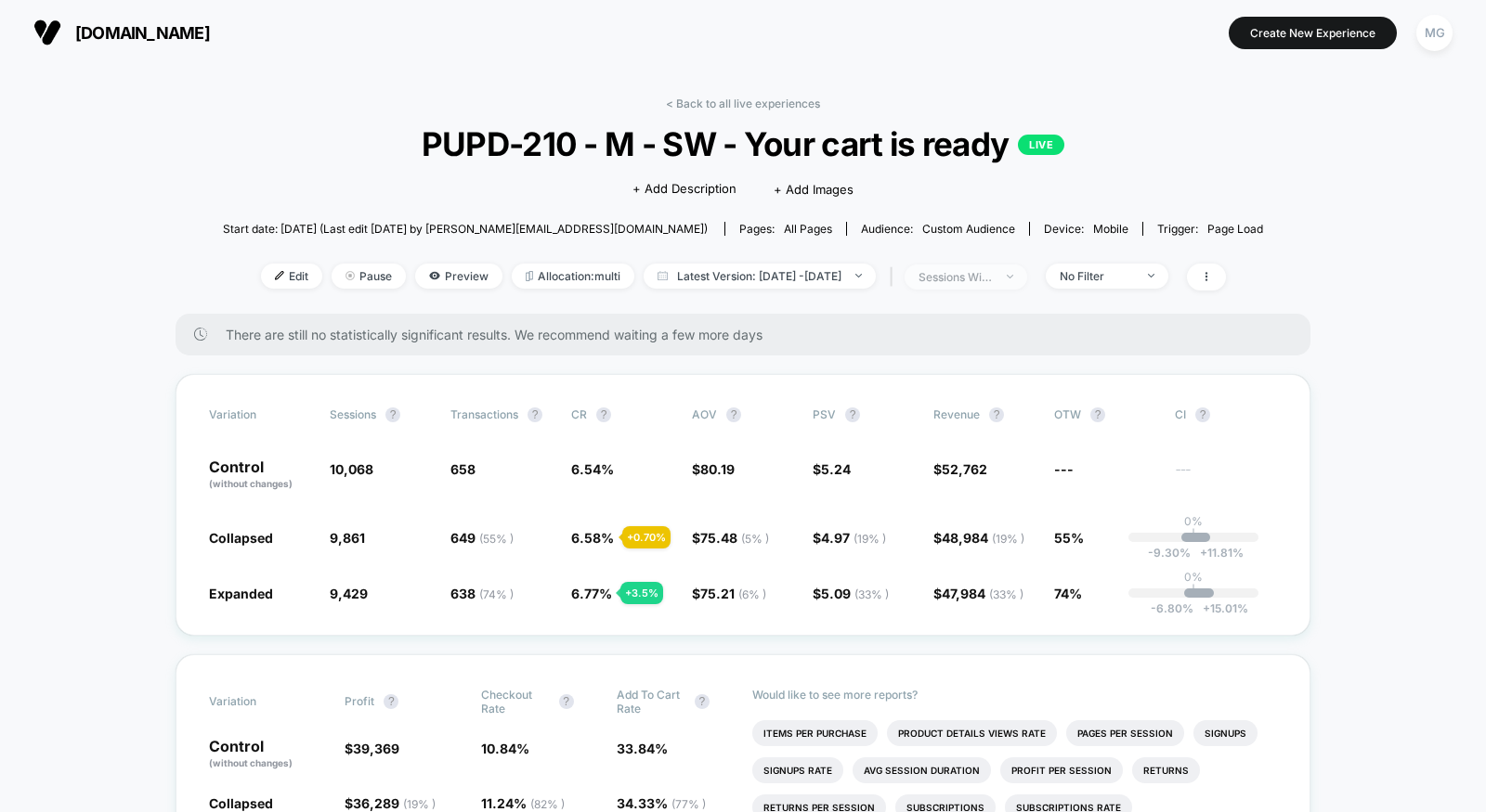
click at [1027, 278] on span "sessions with impression" at bounding box center [965, 277] width 122 height 25
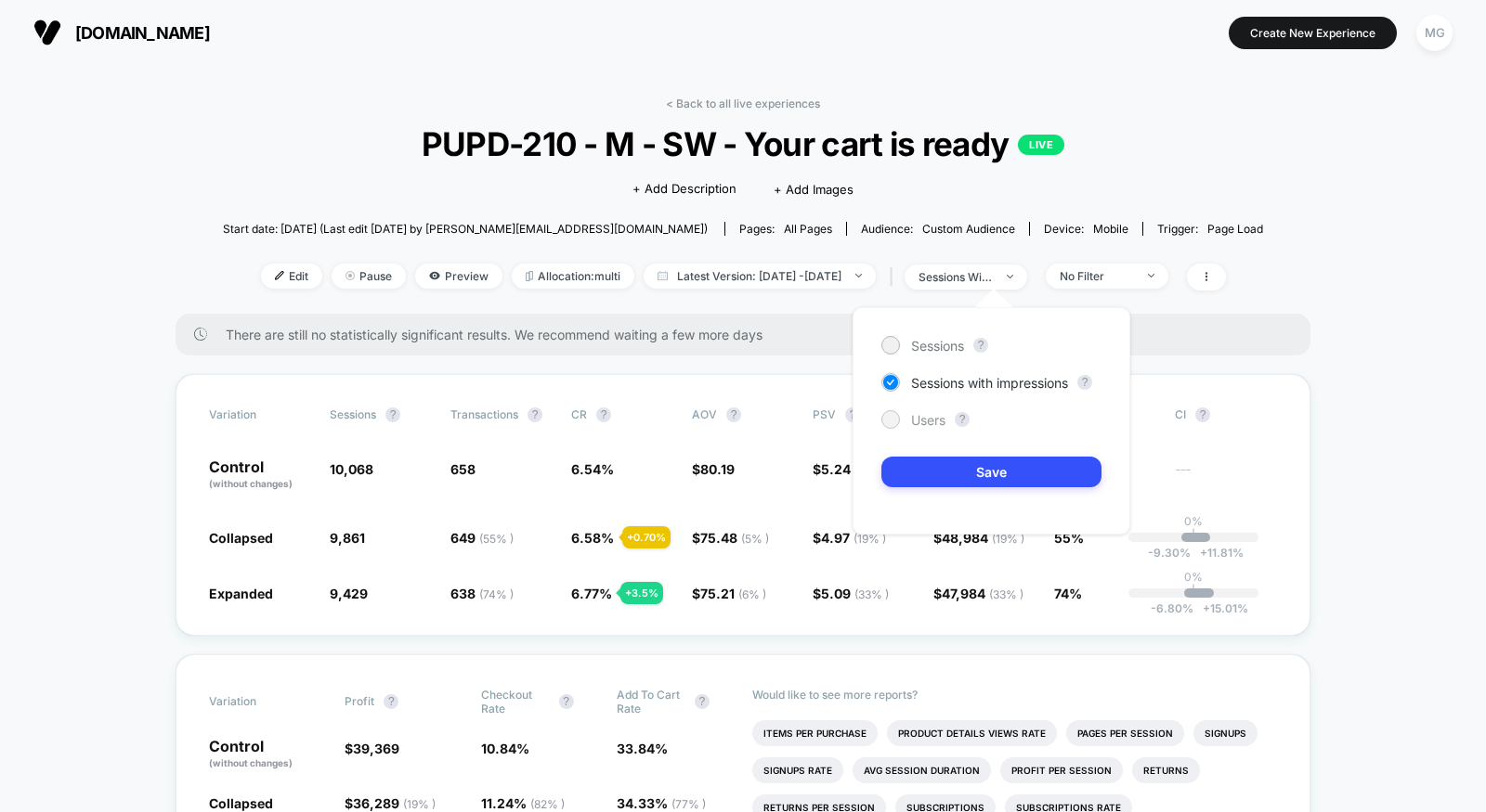
click at [943, 414] on span "Users" at bounding box center [928, 420] width 35 height 16
click at [950, 465] on button "Save" at bounding box center [991, 472] width 220 height 31
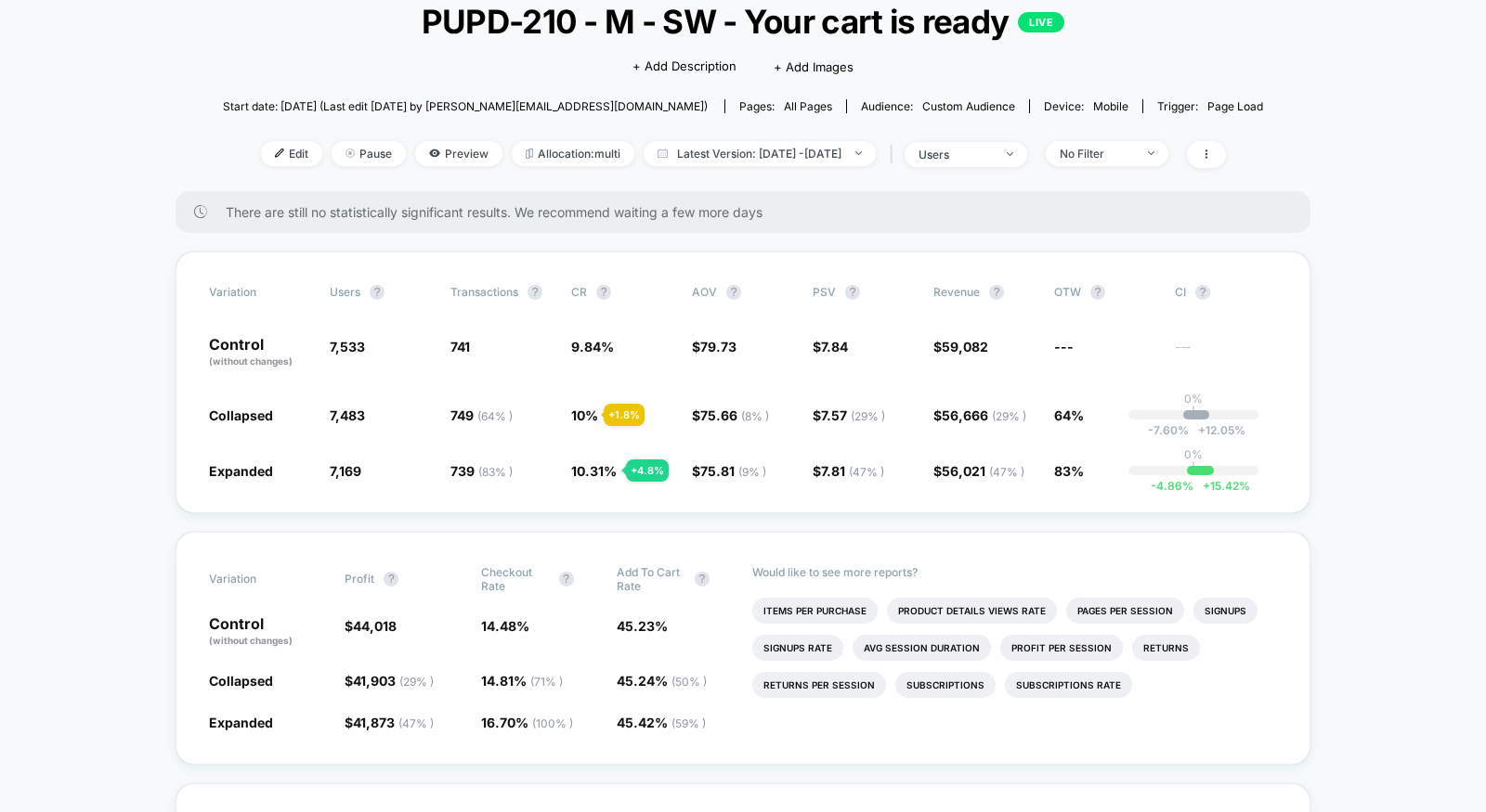
scroll to position [123, 0]
click at [1168, 154] on span "No Filter" at bounding box center [1107, 152] width 122 height 25
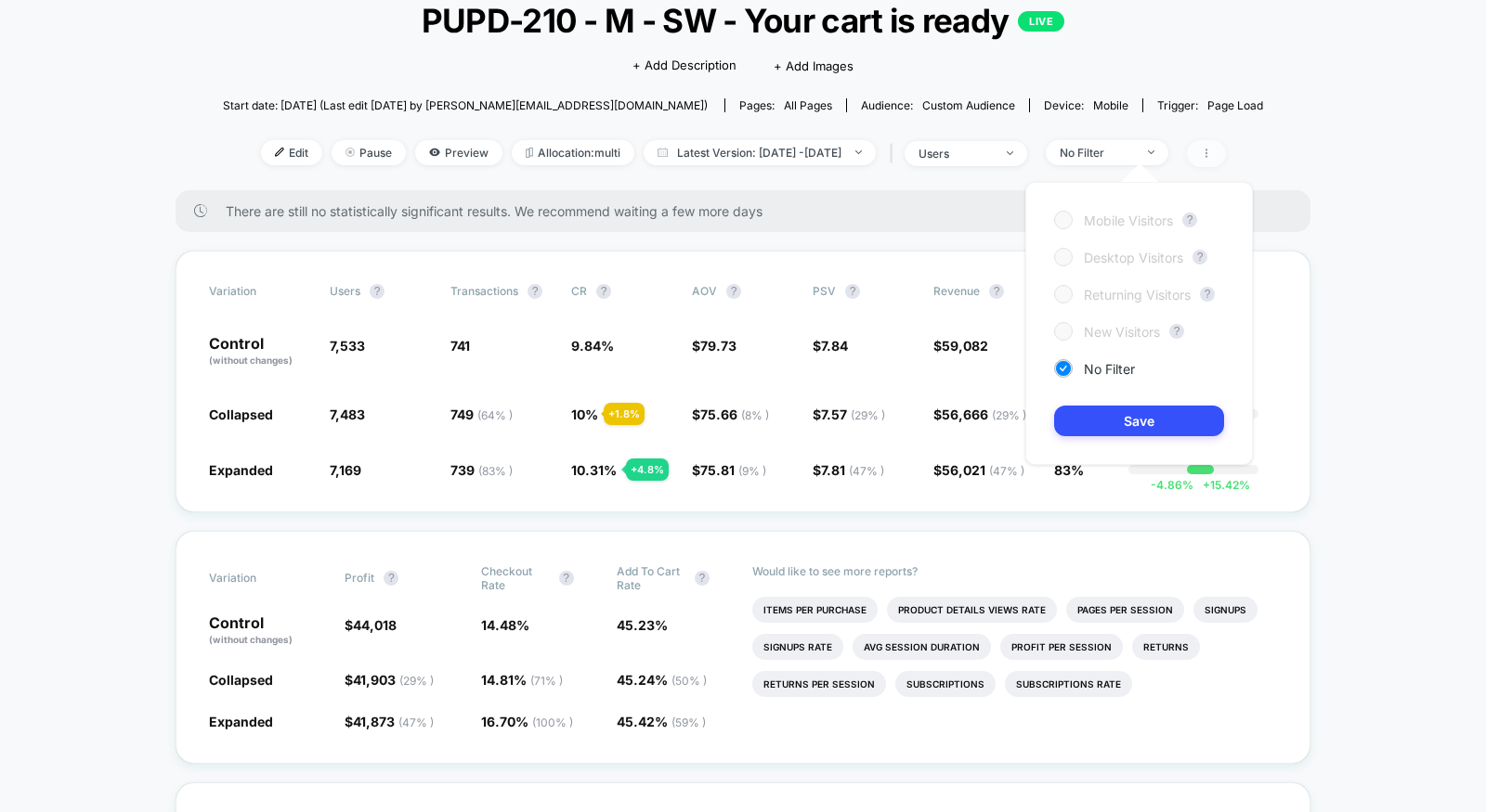
click at [1226, 162] on span at bounding box center [1207, 153] width 39 height 27
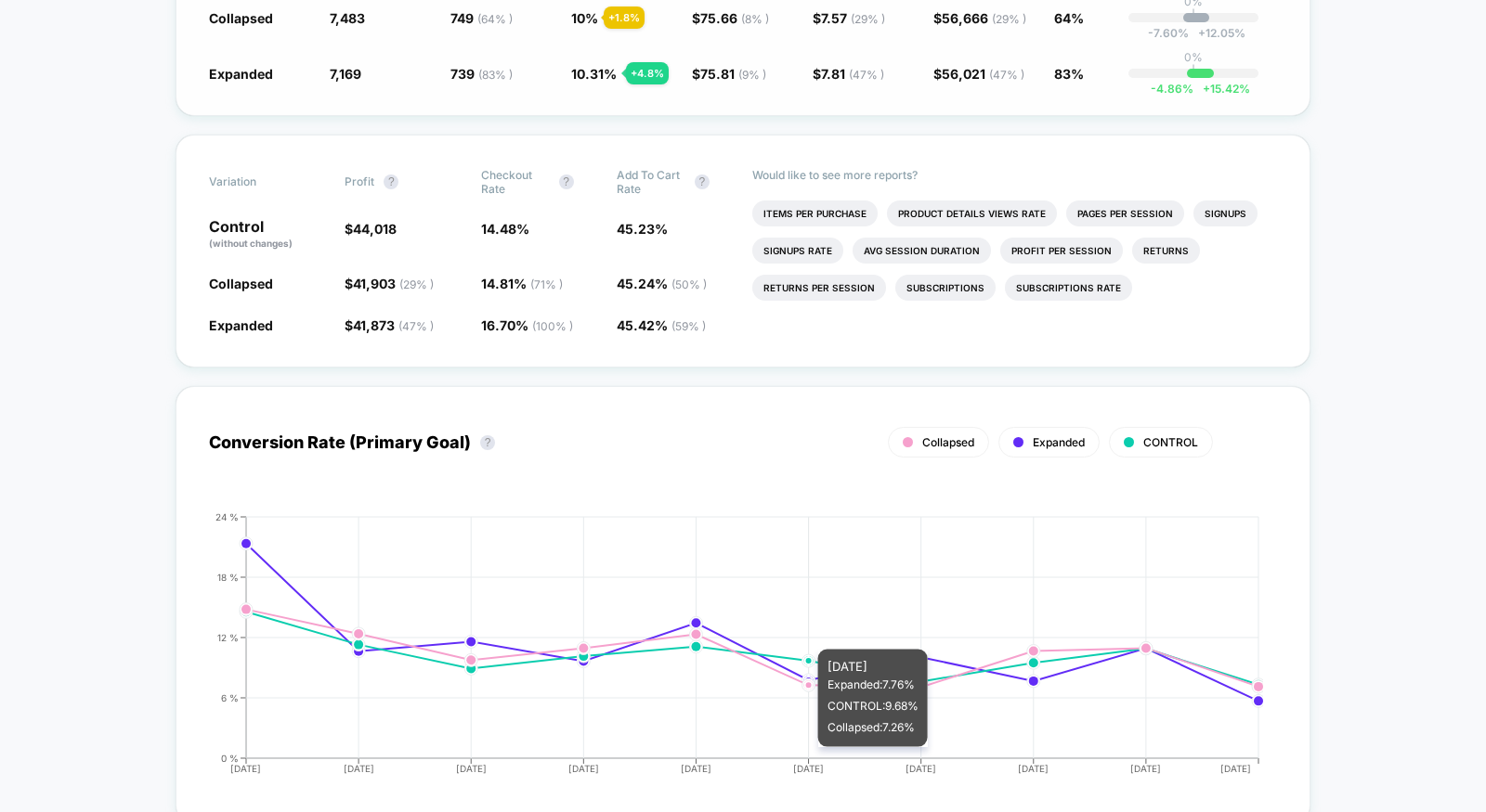
scroll to position [0, 0]
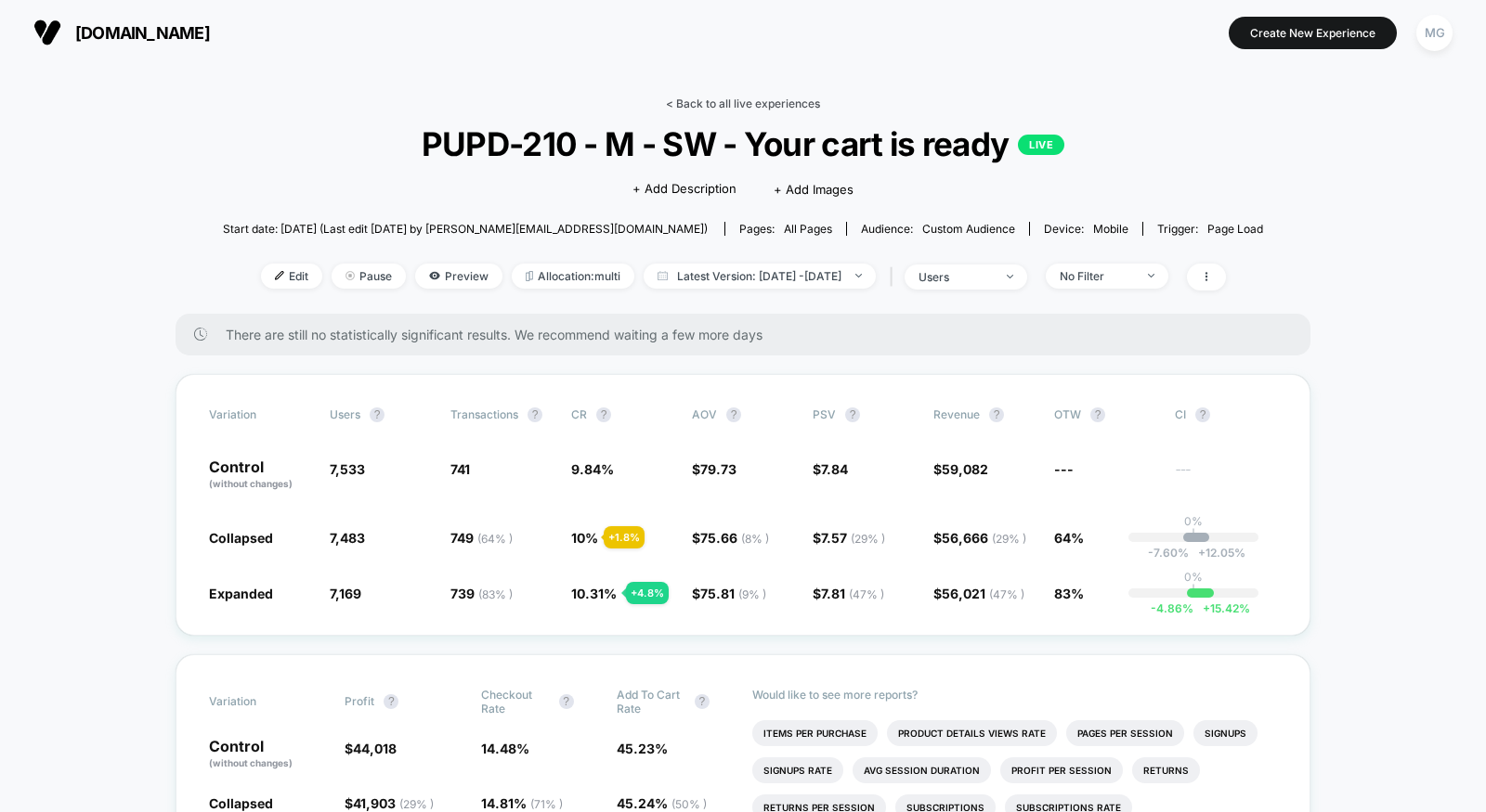
click at [767, 99] on link "< Back to all live experiences" at bounding box center [742, 103] width 154 height 14
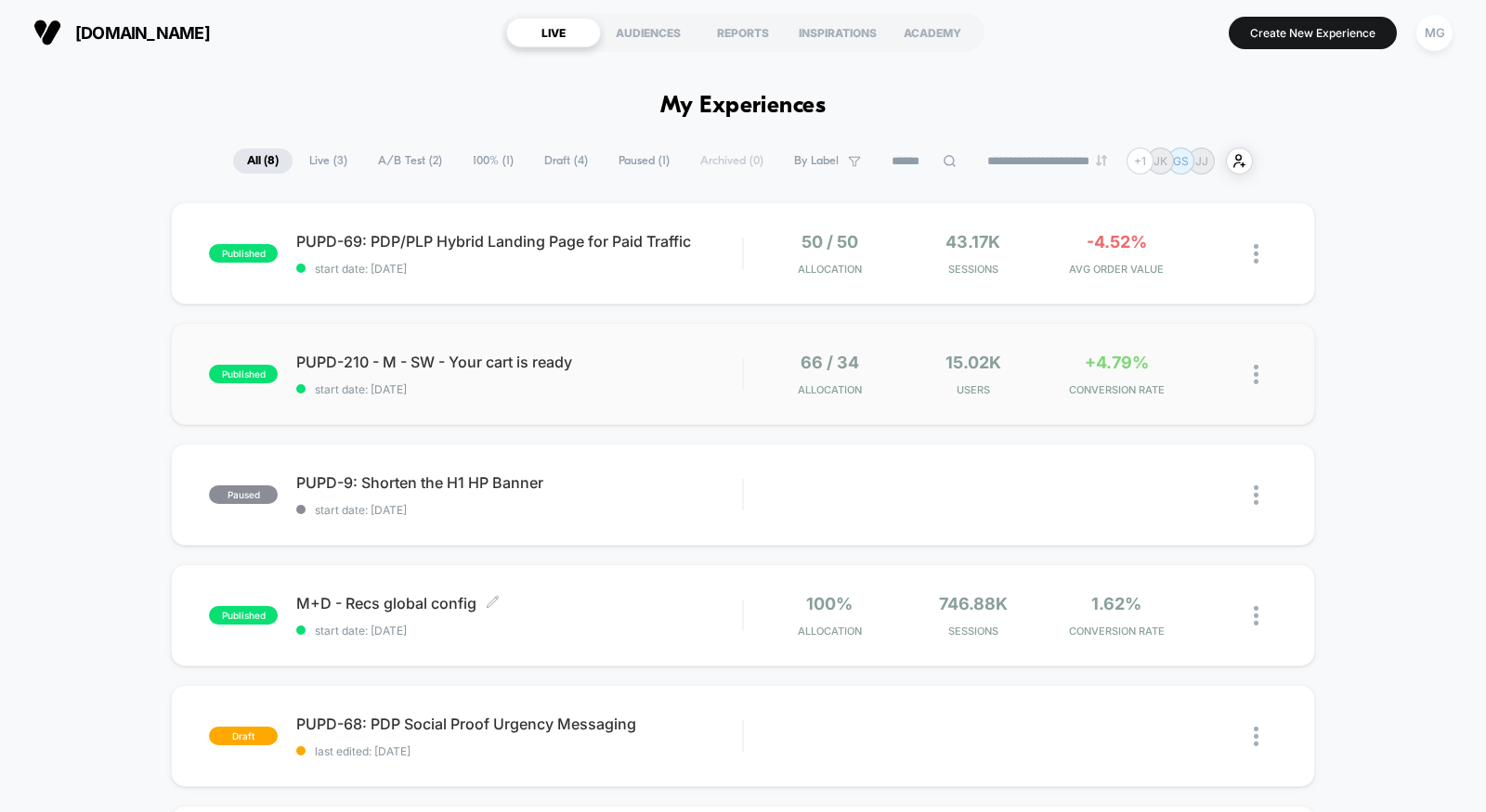
scroll to position [3, 0]
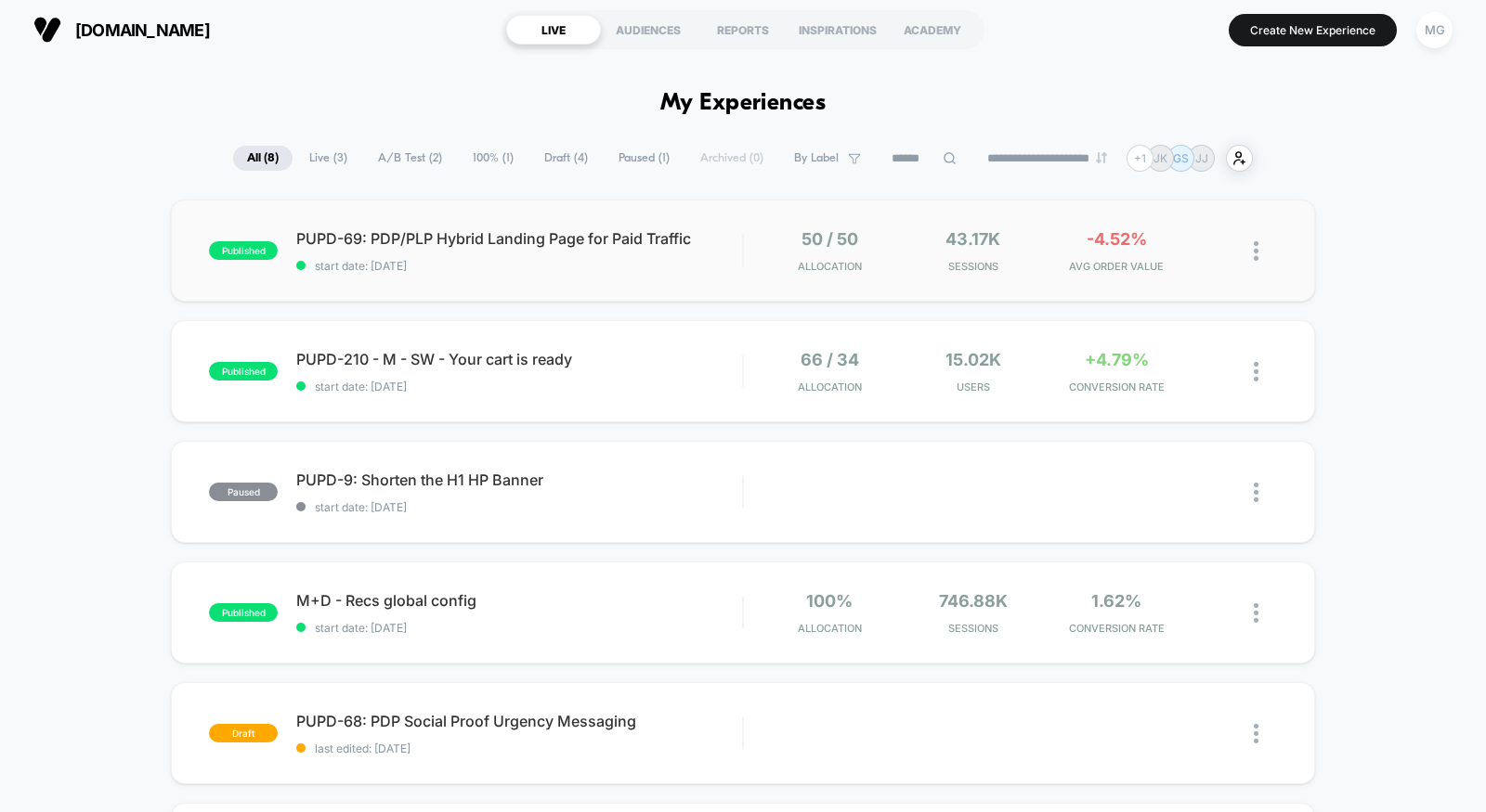
click at [652, 286] on div "published PUPD-69: PDP/PLP Hybrid Landing Page for Paid Traffic start date: [DA…" at bounding box center [743, 250] width 1144 height 102
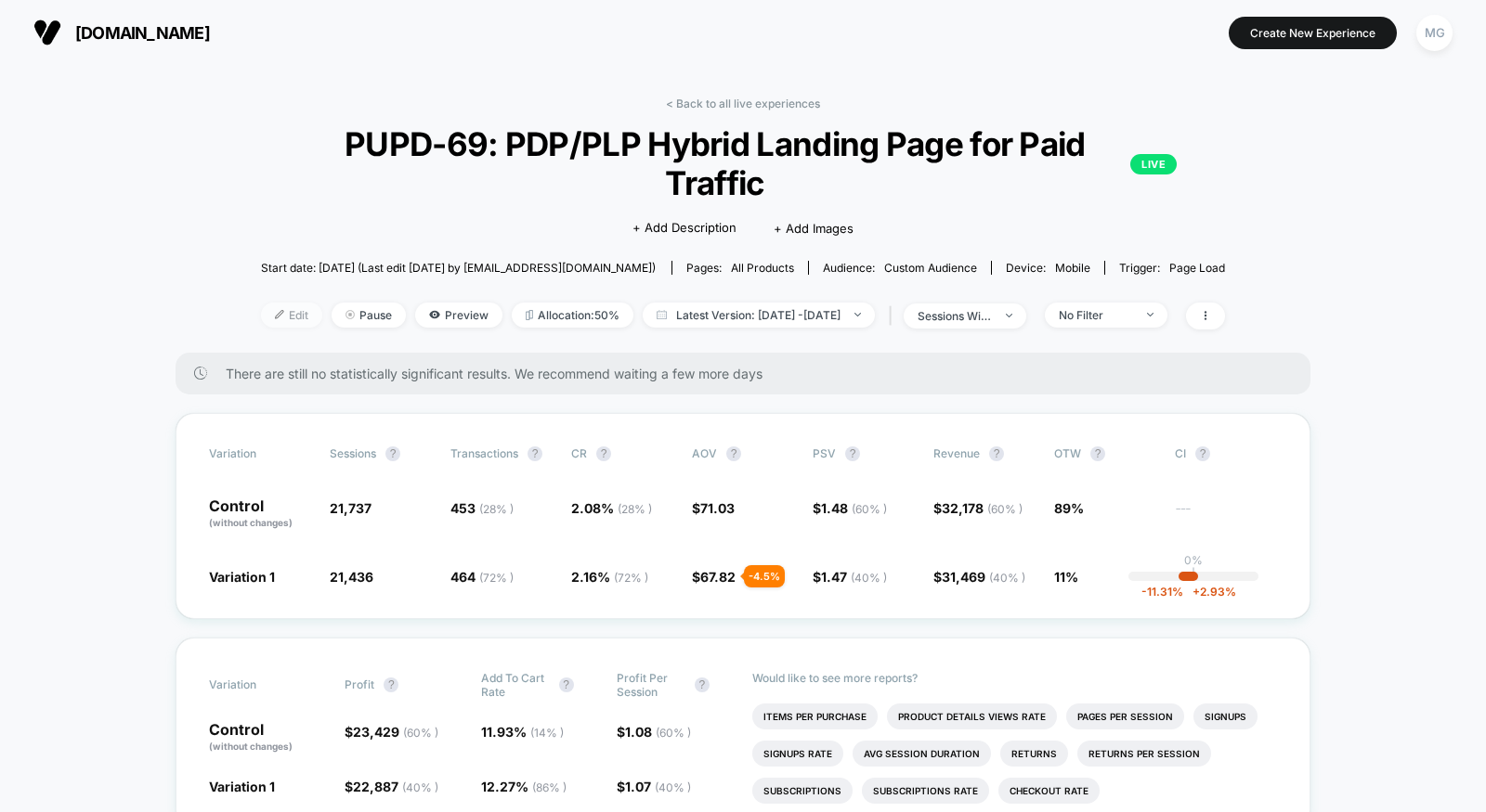
click at [268, 303] on span "Edit" at bounding box center [292, 315] width 62 height 25
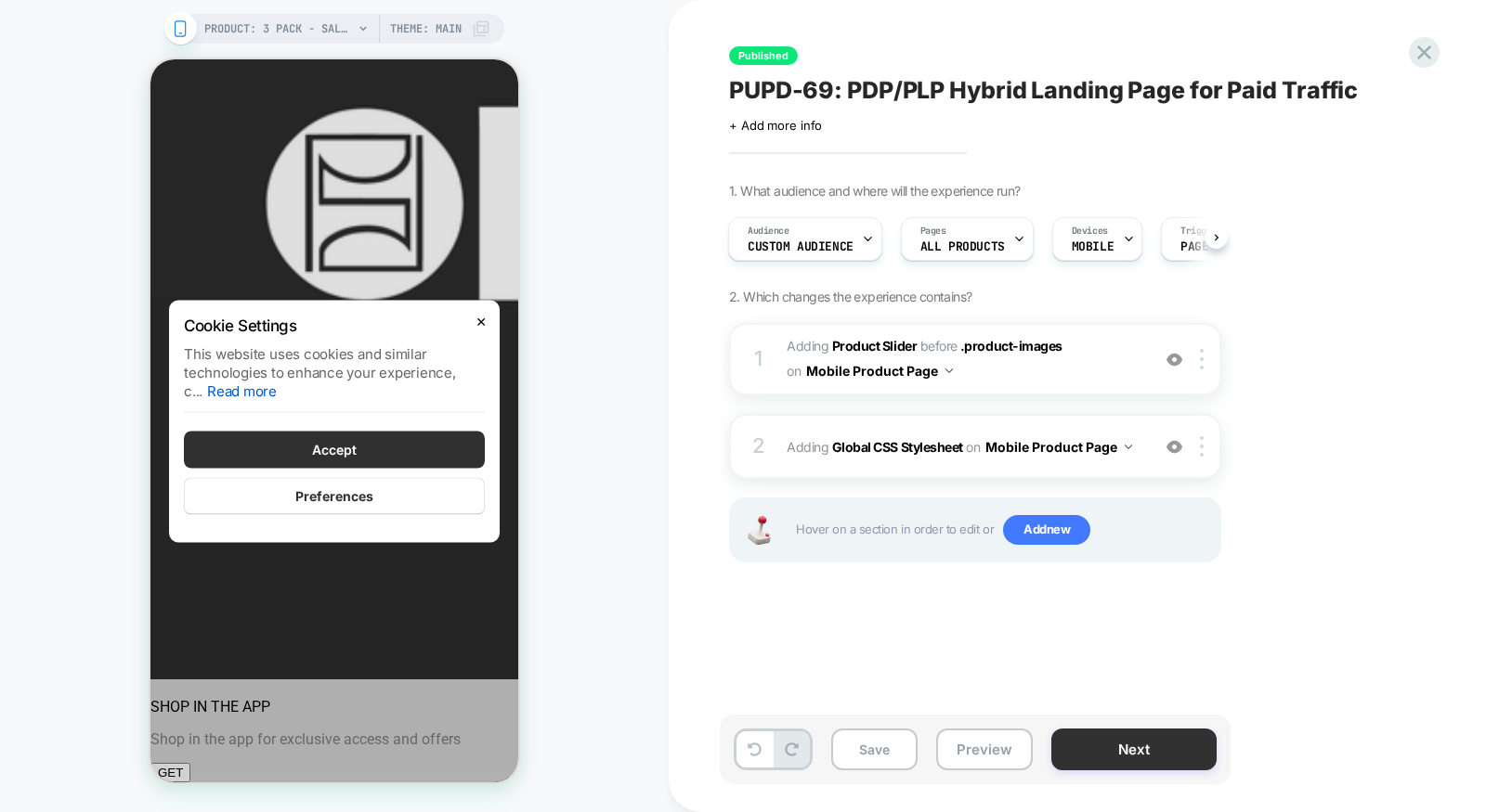
click at [1137, 758] on button "Next" at bounding box center [1134, 749] width 165 height 42
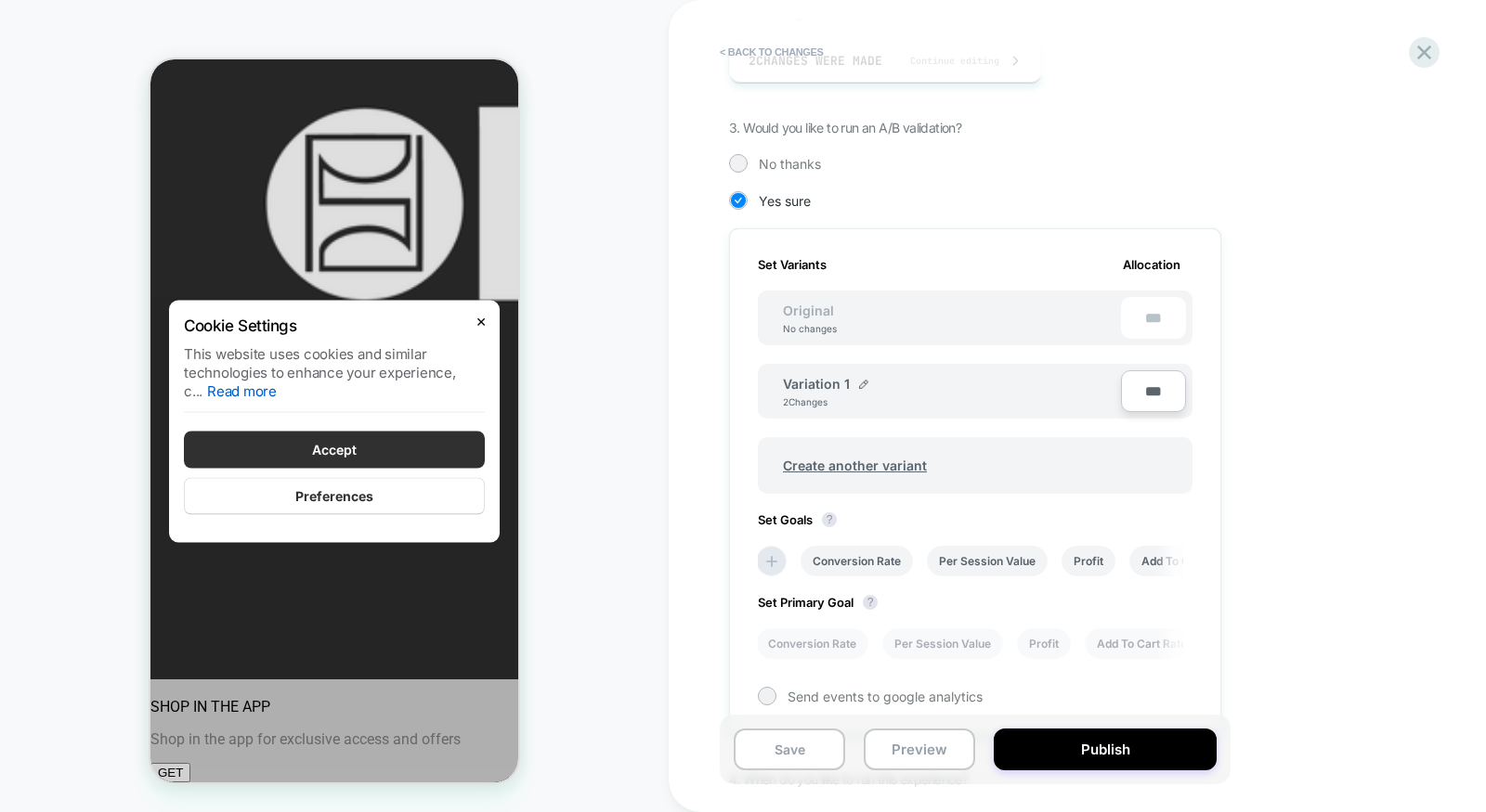
scroll to position [474, 0]
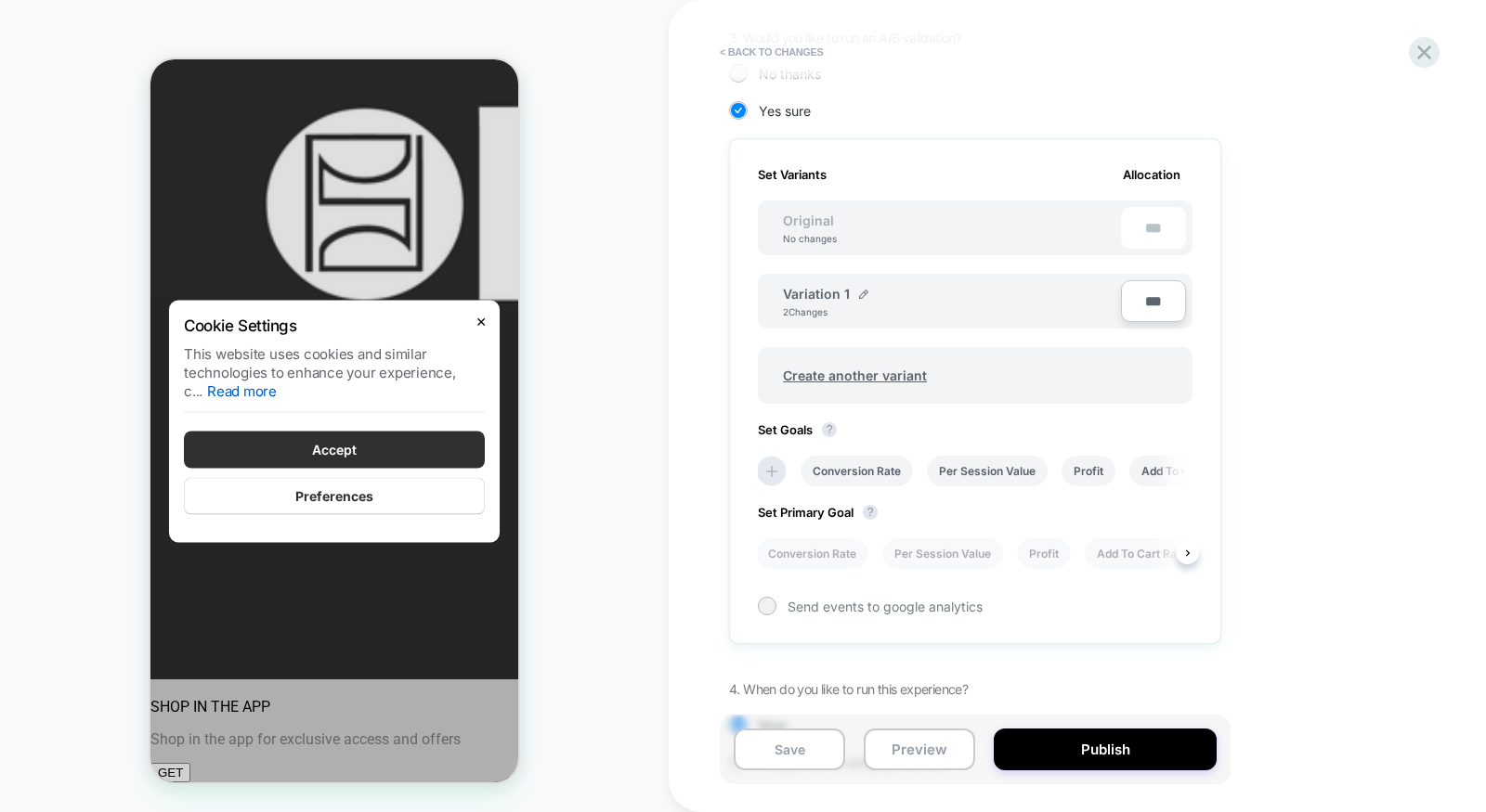
drag, startPoint x: 840, startPoint y: 560, endPoint x: 838, endPoint y: 570, distance: 10.2
click at [840, 560] on li "Conversion Rate" at bounding box center [812, 553] width 112 height 31
click at [781, 751] on button "Save" at bounding box center [789, 749] width 111 height 42
click at [1424, 47] on icon at bounding box center [1423, 52] width 25 height 25
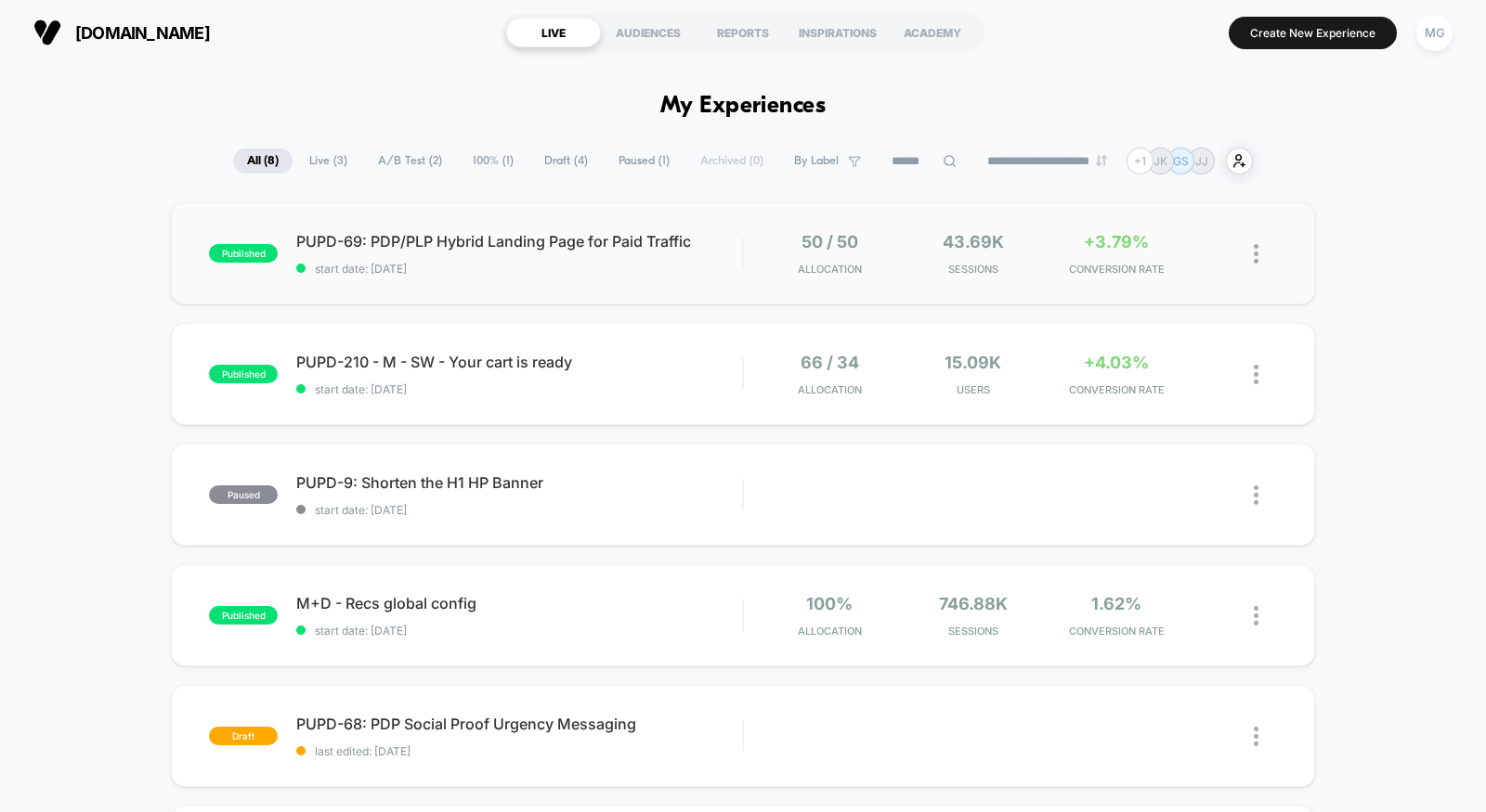
click at [652, 285] on div "published PUPD-69: PDP/PLP Hybrid Landing Page for Paid Traffic start date: [DA…" at bounding box center [743, 253] width 1144 height 102
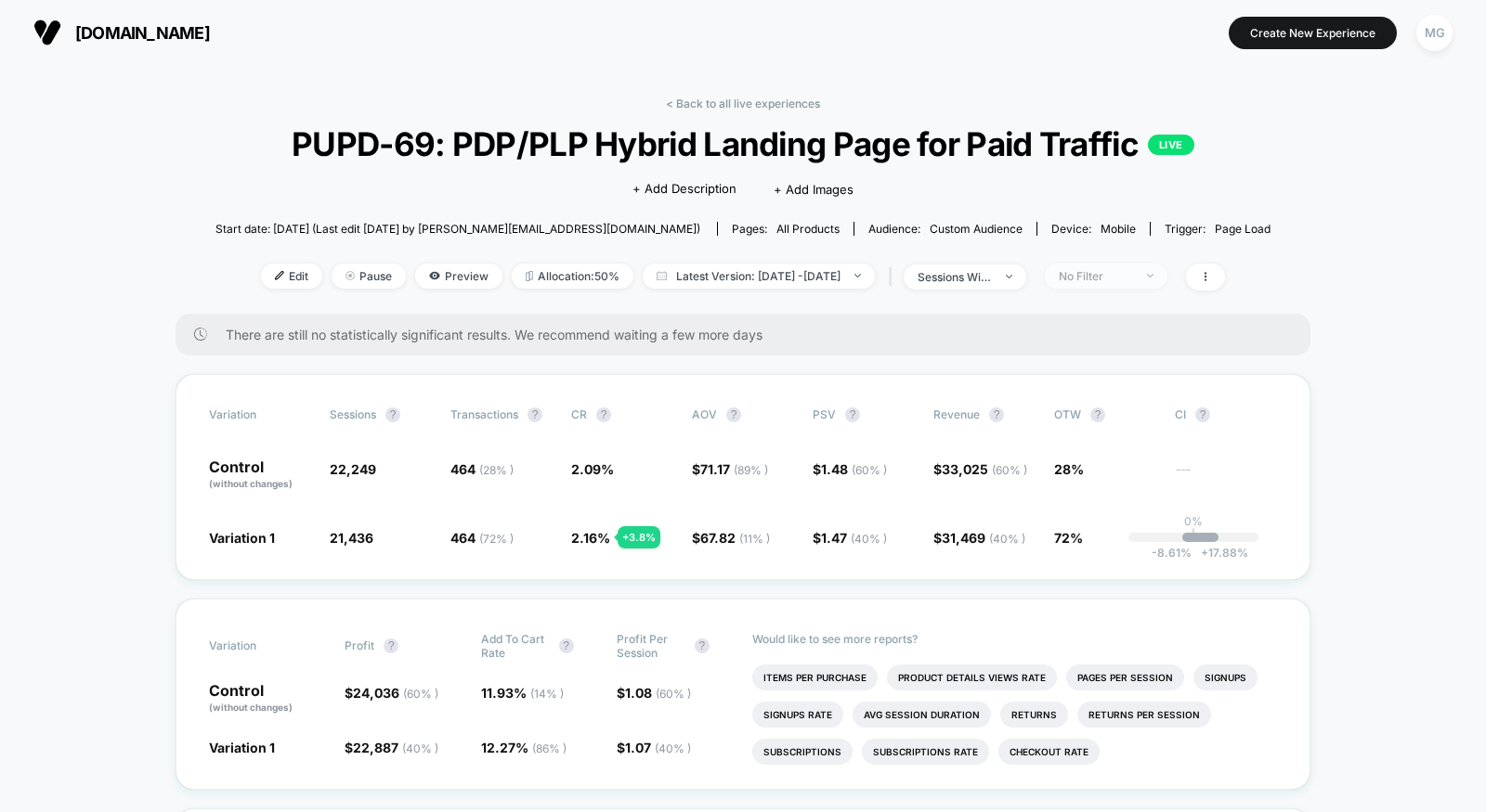
click at [1133, 280] on div "No Filter" at bounding box center [1095, 276] width 74 height 14
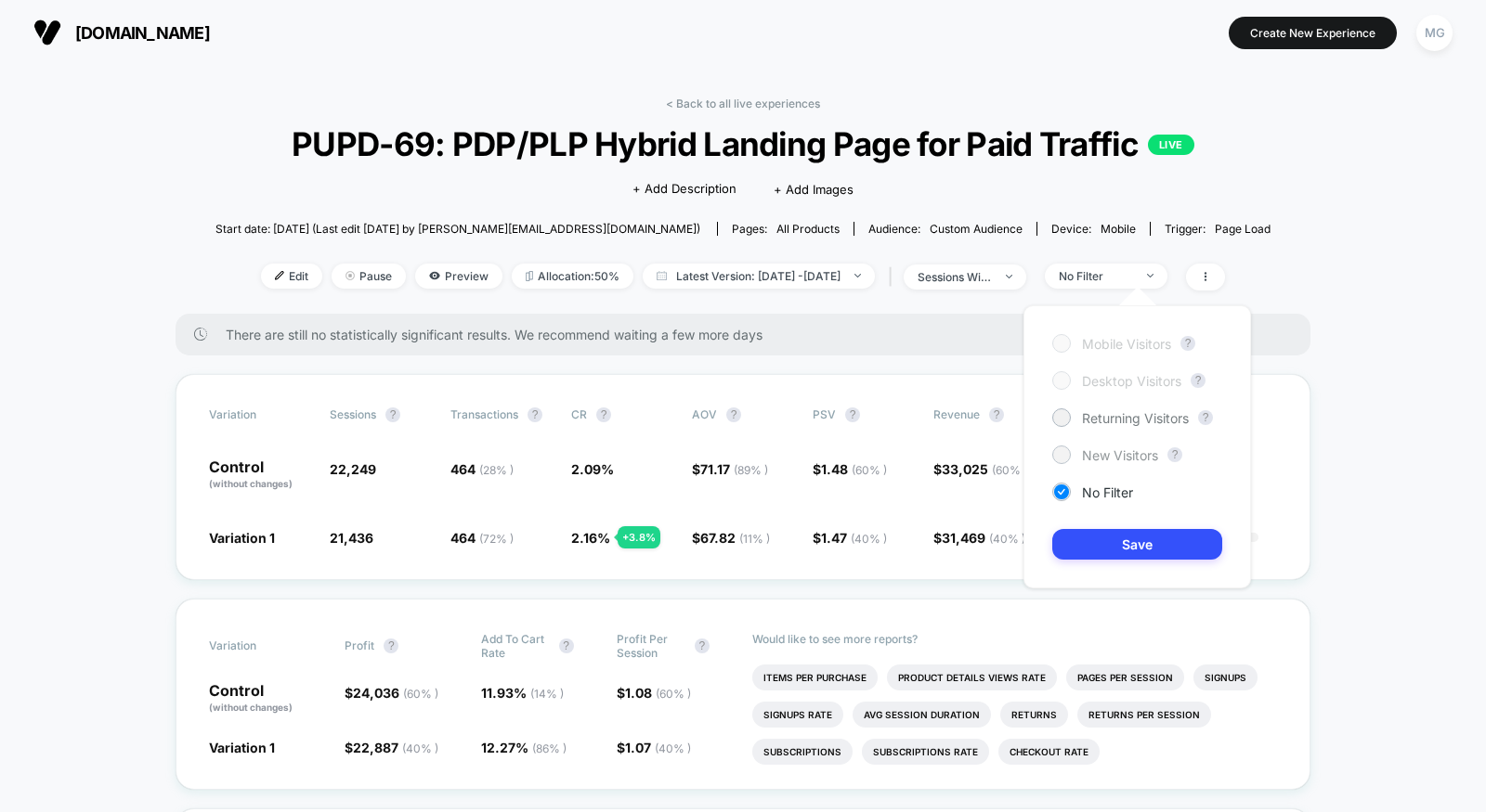
click at [1100, 460] on span "New Visitors" at bounding box center [1120, 455] width 76 height 16
click at [1112, 536] on button "Save" at bounding box center [1137, 544] width 170 height 31
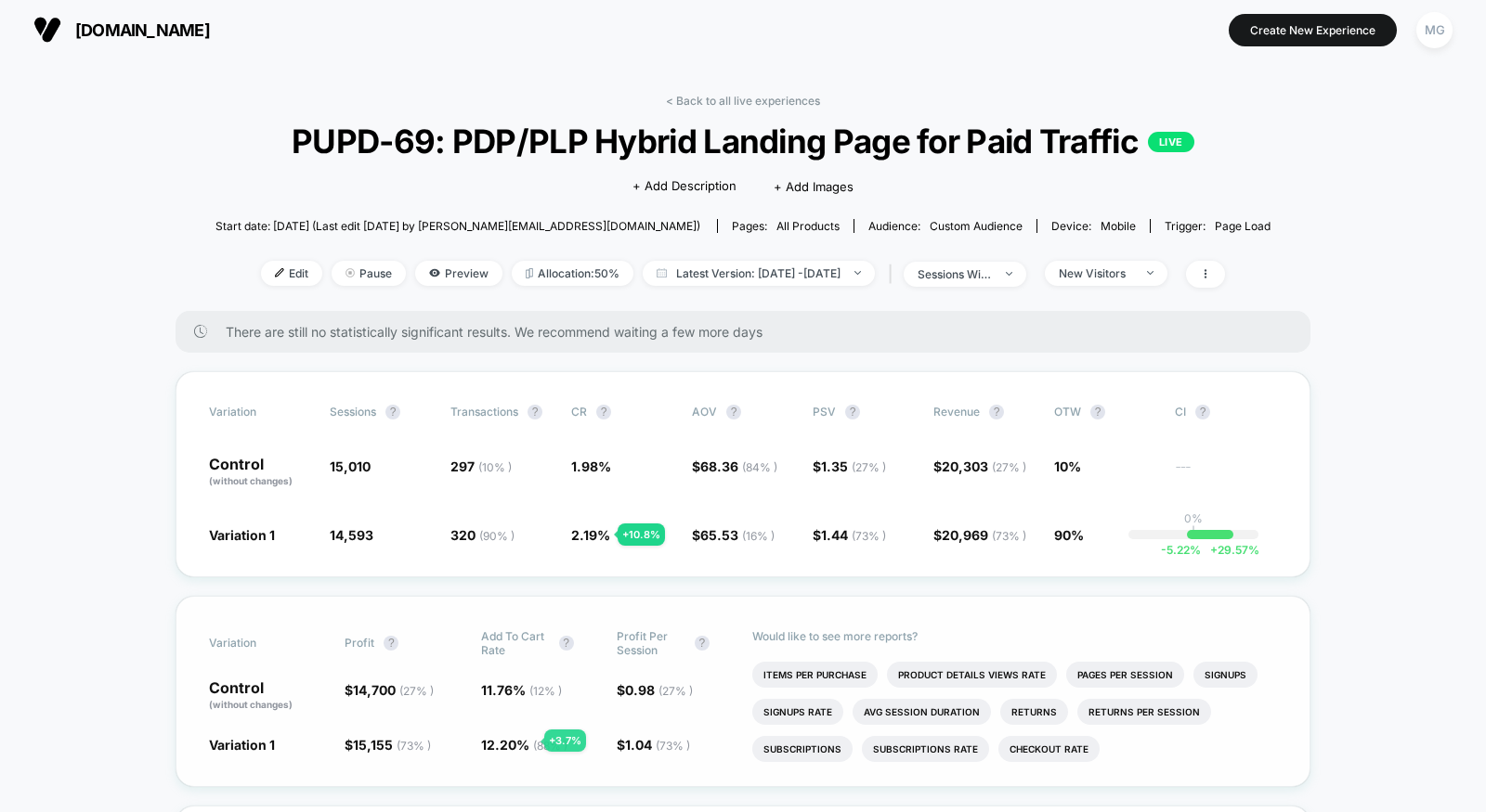
scroll to position [4, 0]
click at [796, 99] on link "< Back to all live experiences" at bounding box center [742, 99] width 154 height 14
